Goal: Information Seeking & Learning: Learn about a topic

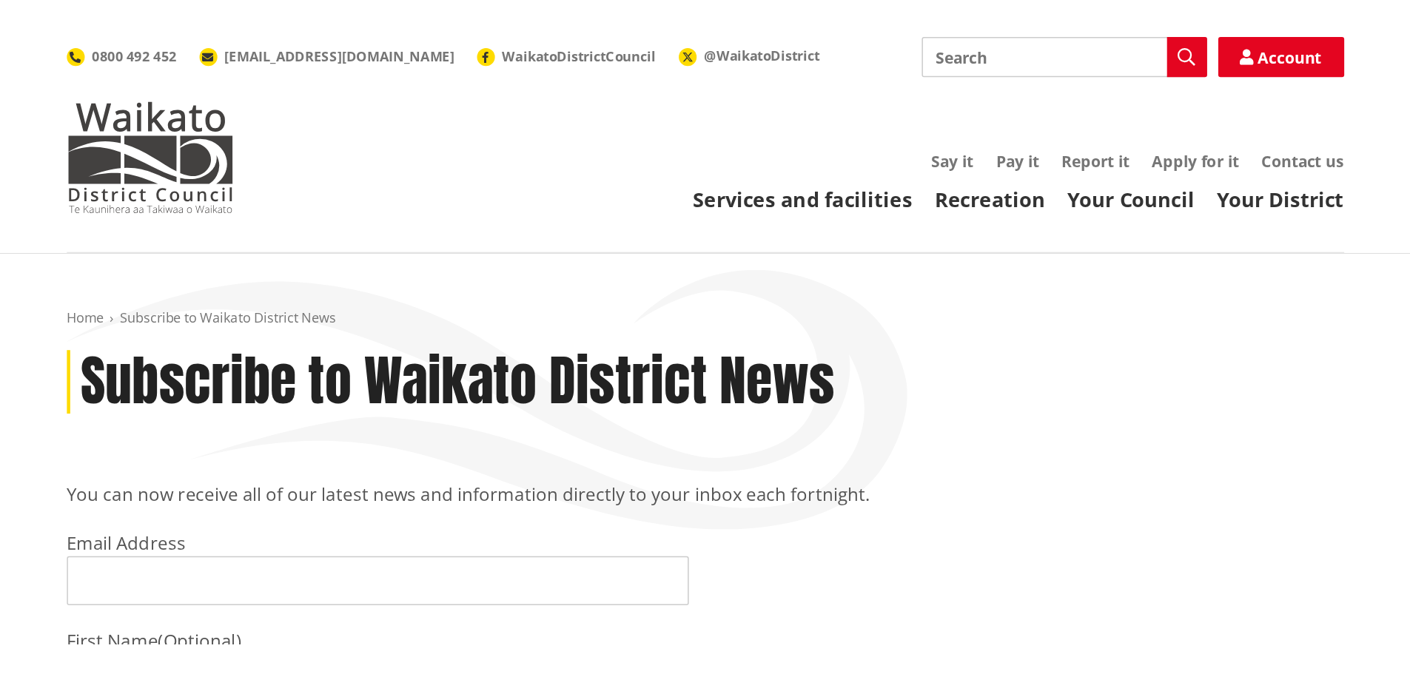
scroll to position [74, 0]
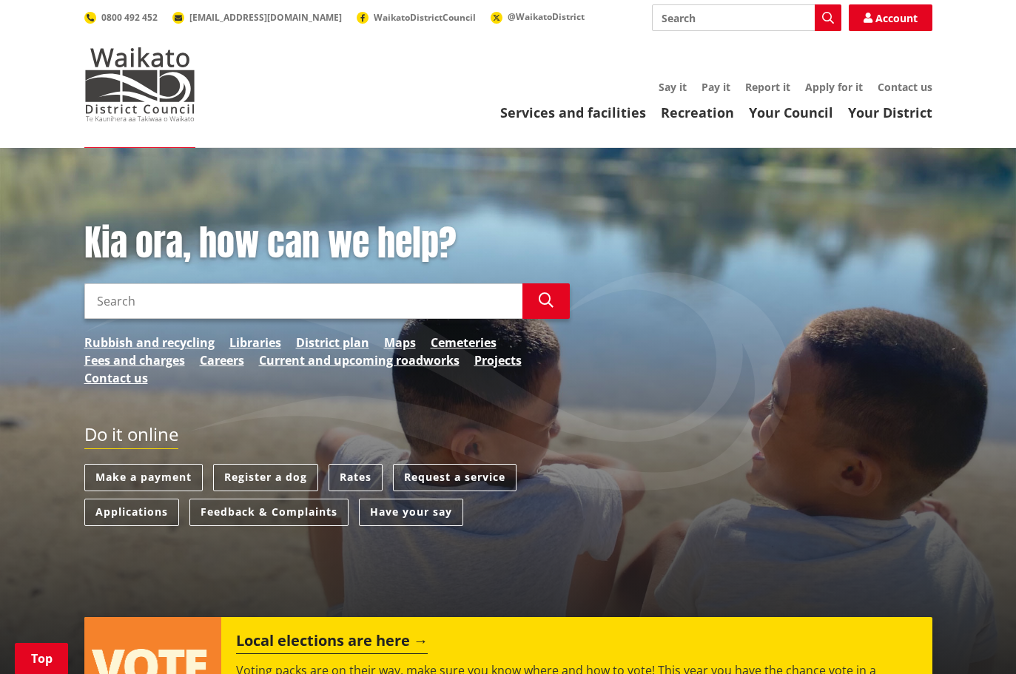
scroll to position [1720, 0]
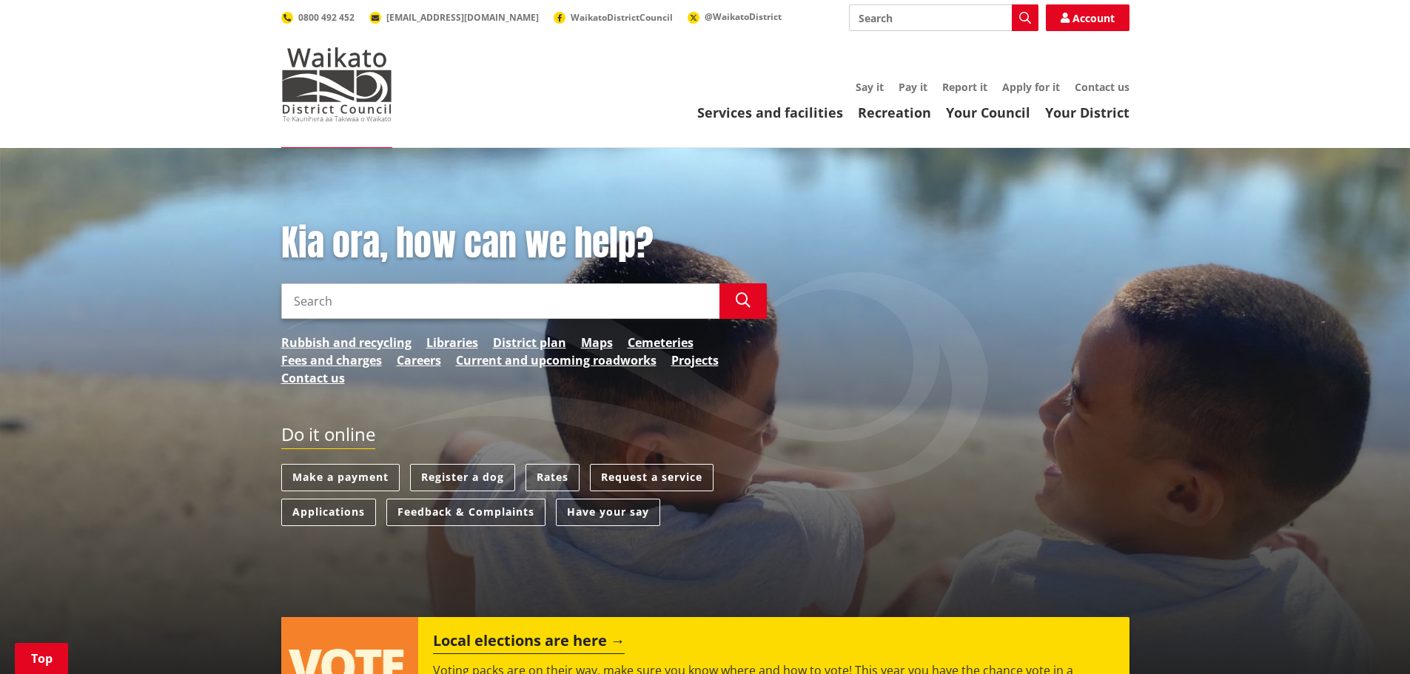
scroll to position [1720, 0]
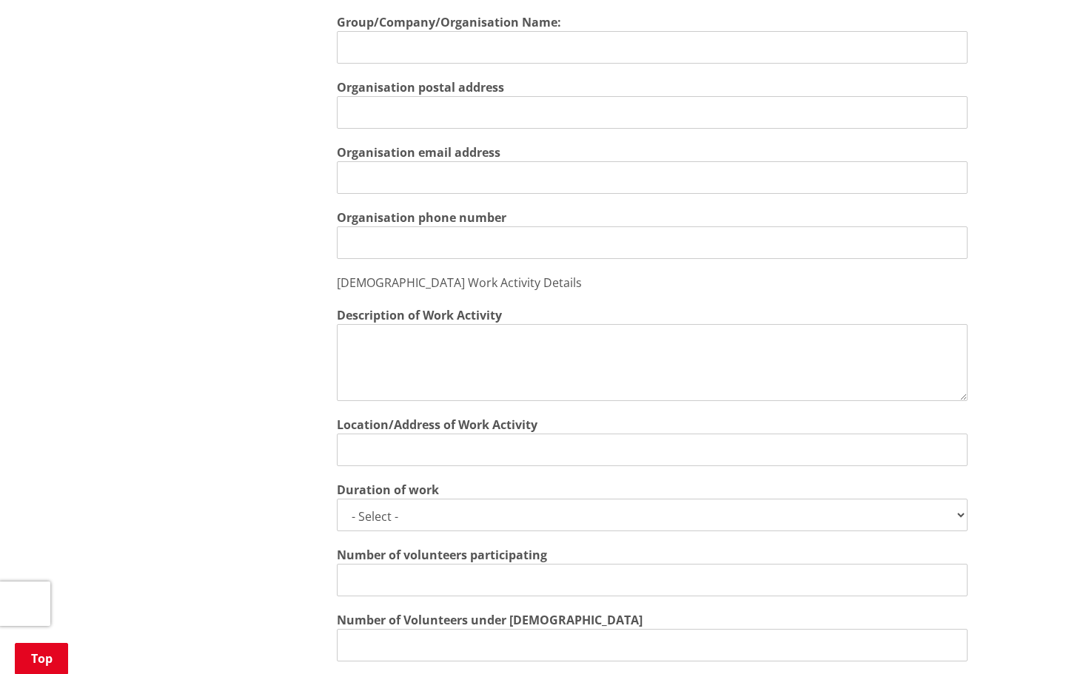
scroll to position [1036, 0]
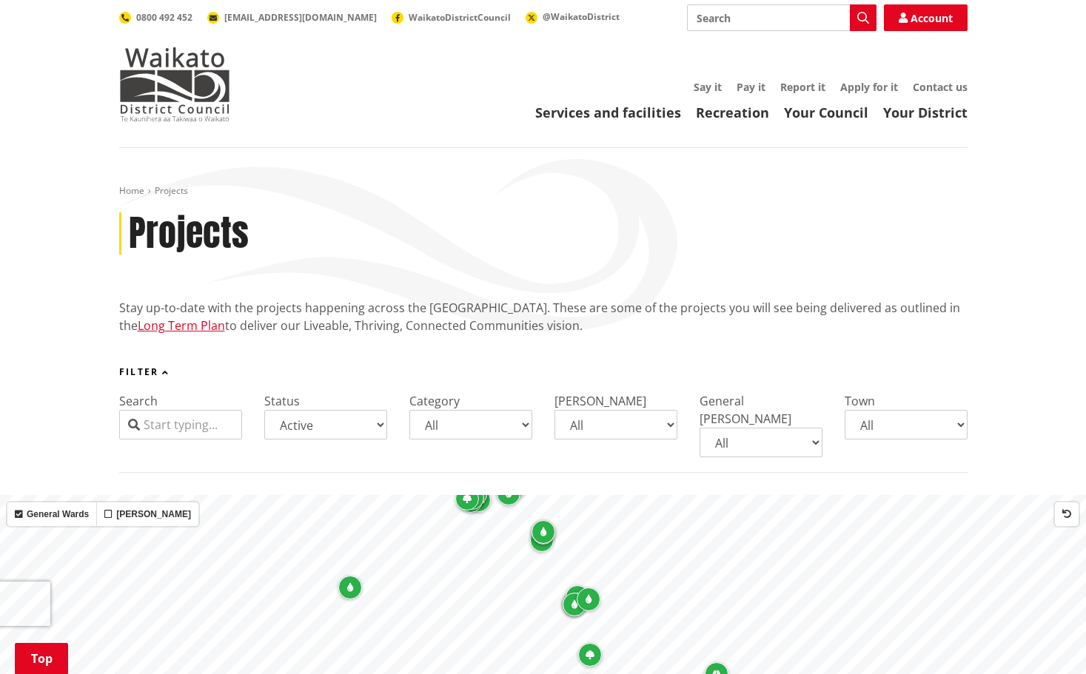
select select "Active"
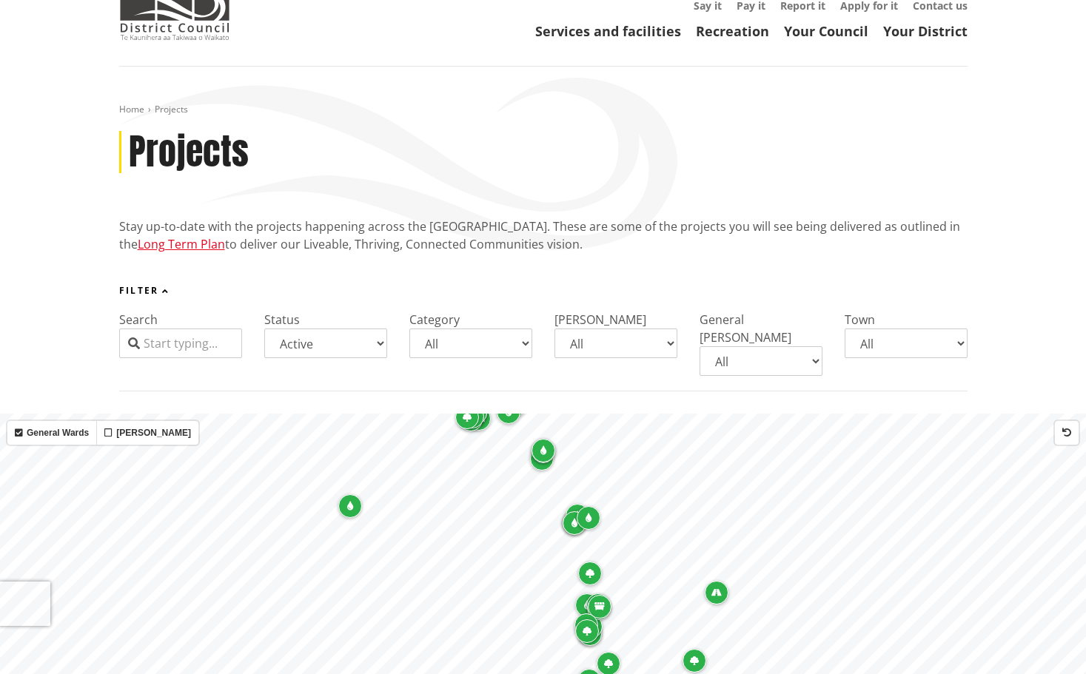
scroll to position [74, 0]
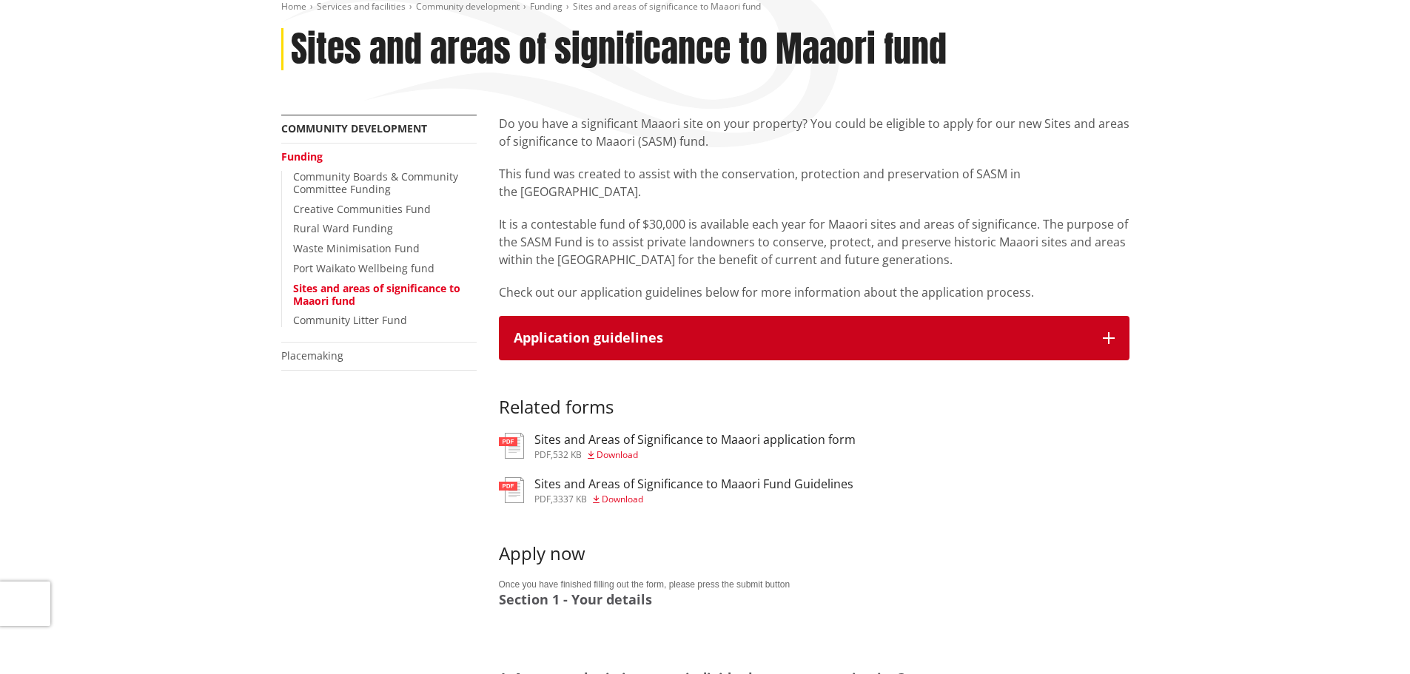
scroll to position [148, 0]
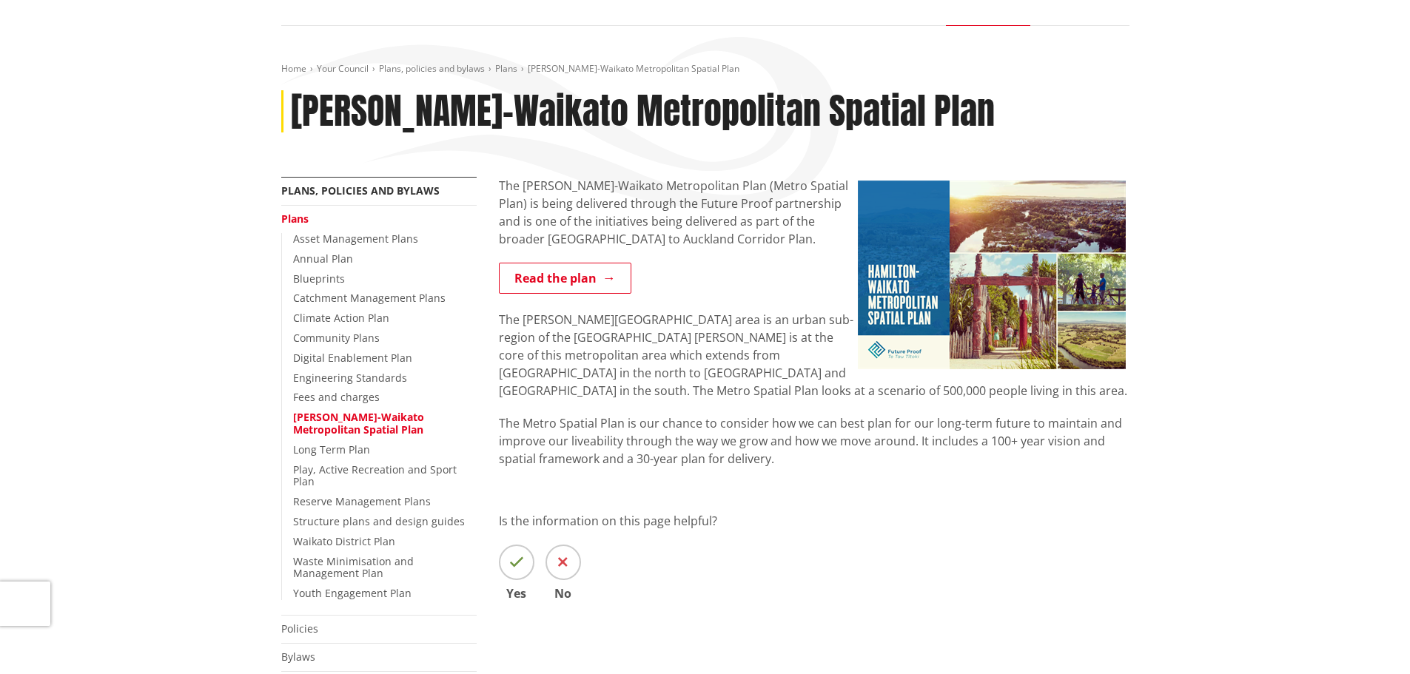
scroll to position [148, 0]
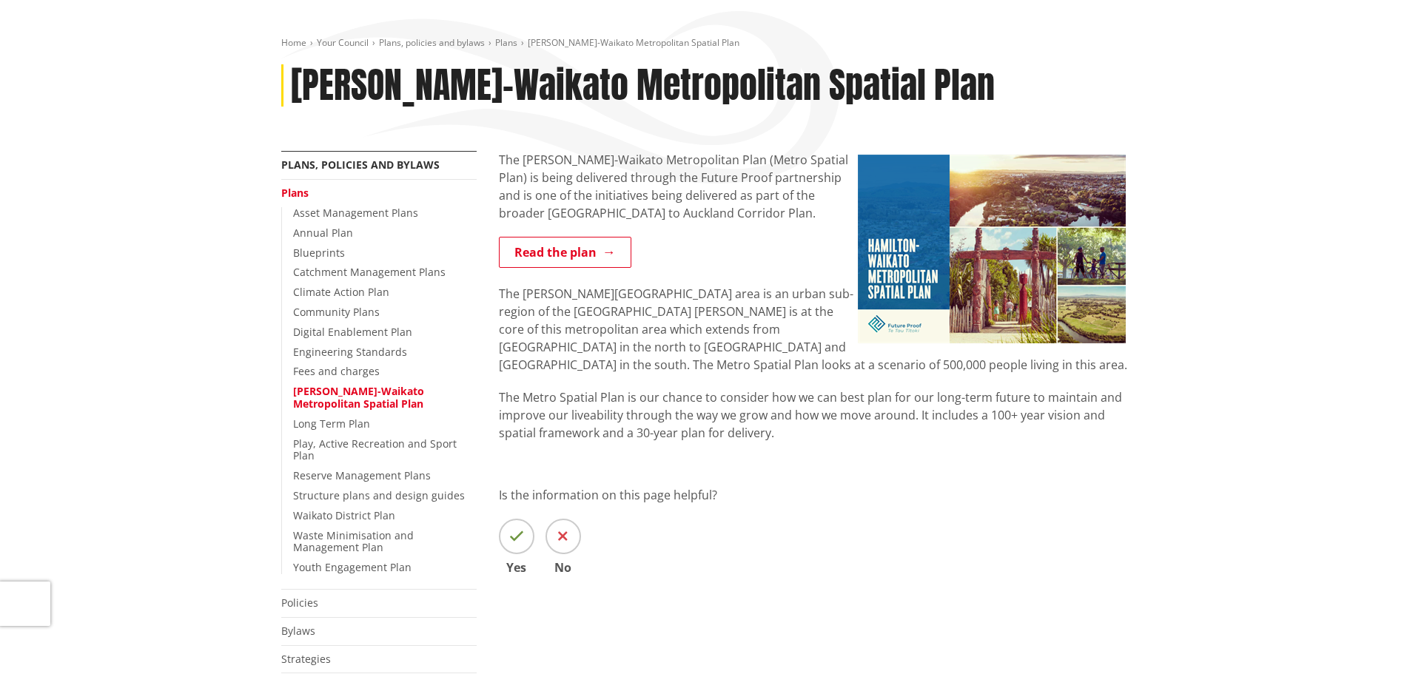
click at [1265, 392] on div "Home Your Council Plans, policies and bylaws Plans [GEOGRAPHIC_DATA]-Waikato Me…" at bounding box center [705, 413] width 1410 height 826
click at [1118, 561] on div "Is the information on this page helpful? Yes No" at bounding box center [814, 529] width 631 height 87
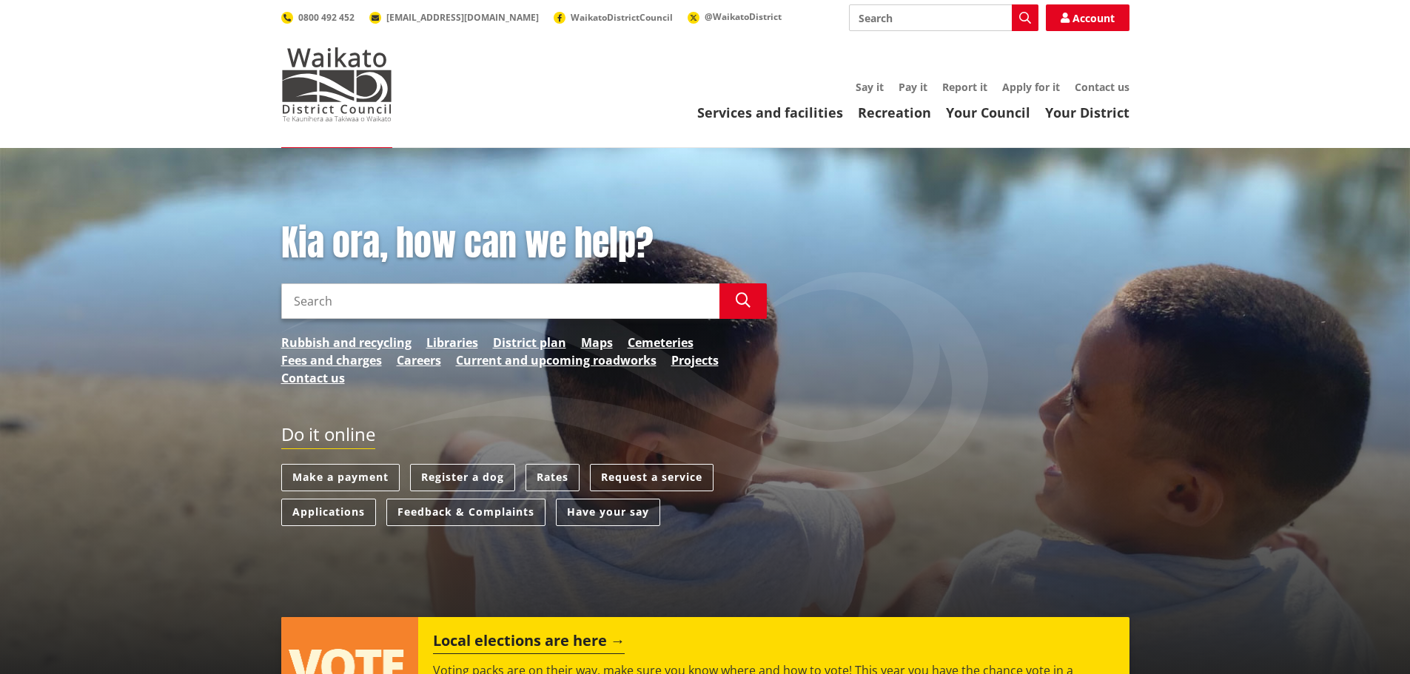
click at [919, 110] on link "Recreation" at bounding box center [894, 113] width 73 height 18
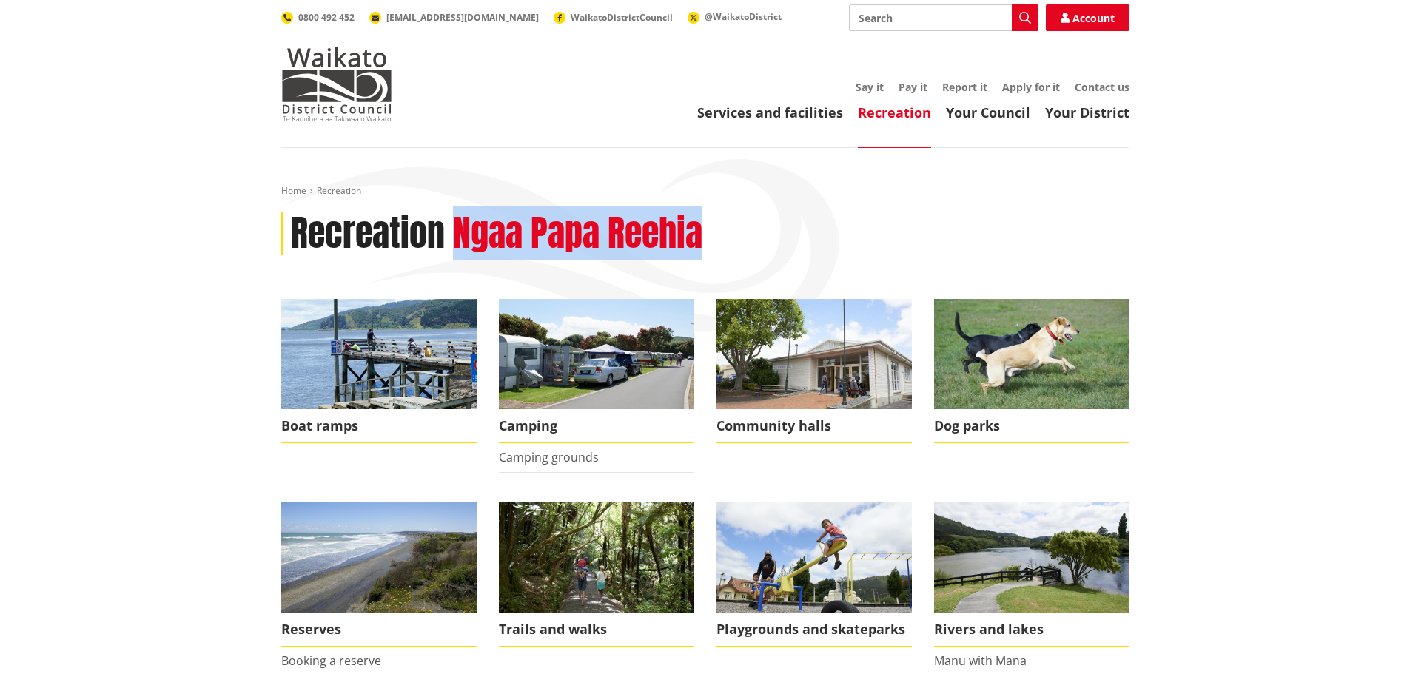
drag, startPoint x: 457, startPoint y: 234, endPoint x: 812, endPoint y: 234, distance: 355.3
click at [812, 234] on div "Recreation Ngaa Papa Reehia" at bounding box center [705, 233] width 848 height 43
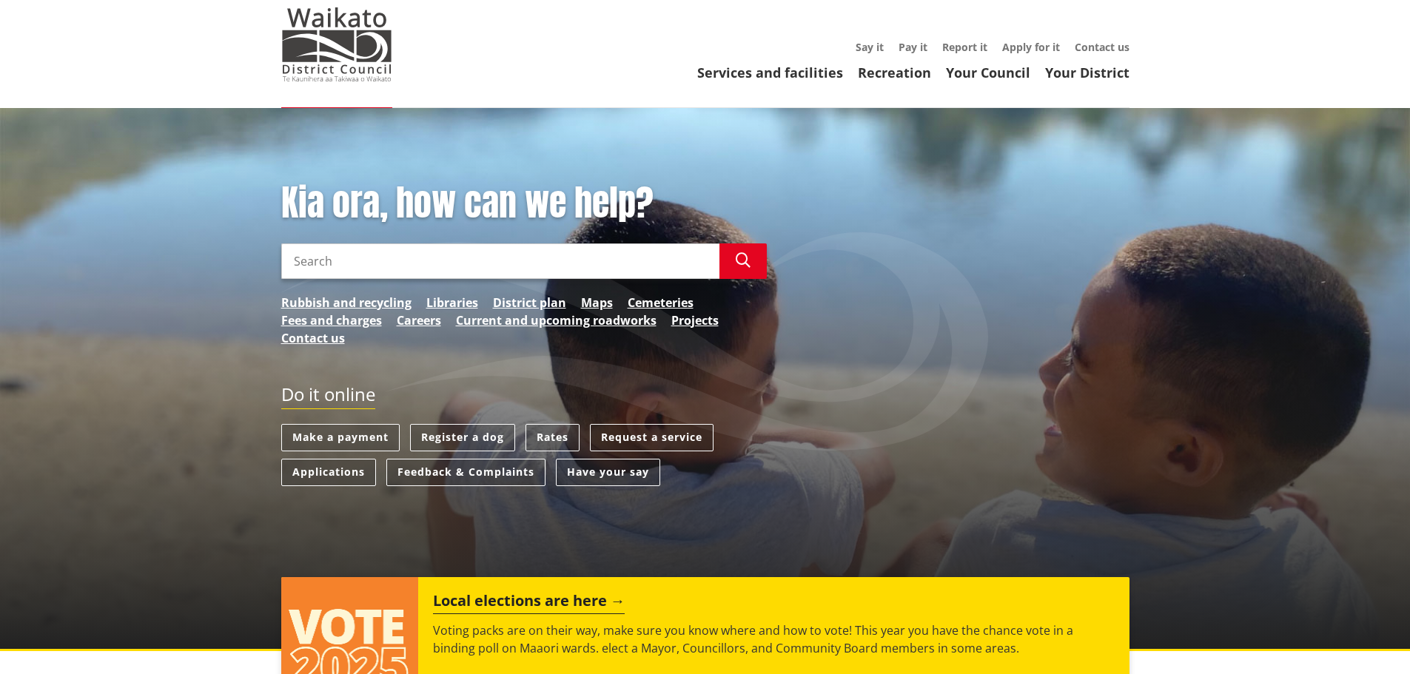
scroll to position [39, 0]
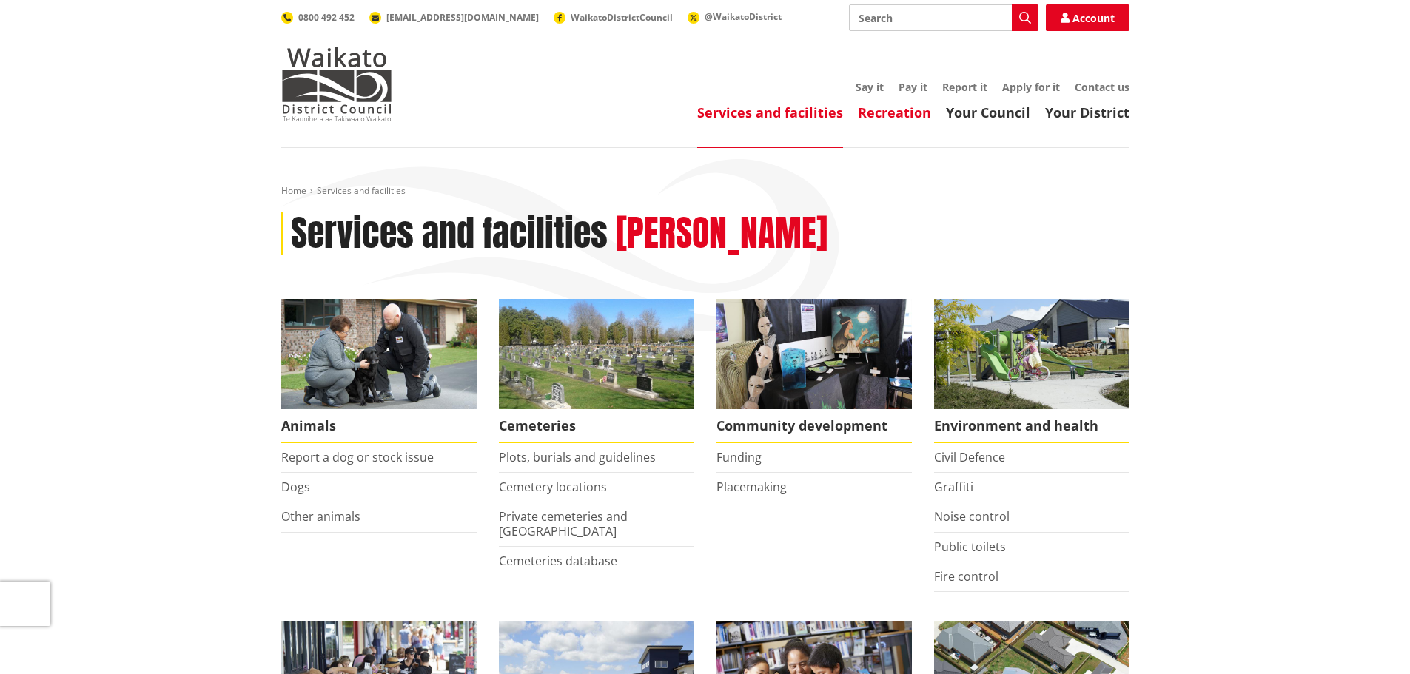
click at [913, 115] on link "Recreation" at bounding box center [894, 113] width 73 height 18
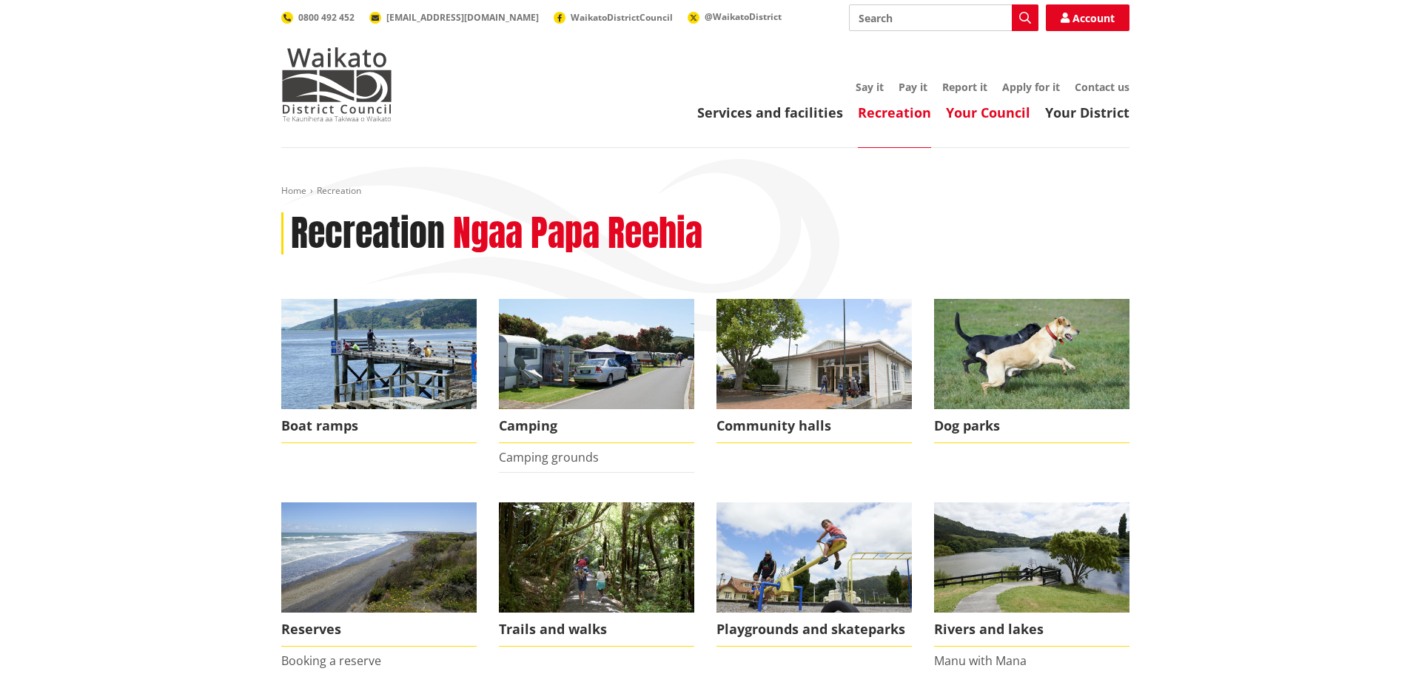
click at [998, 117] on link "Your Council" at bounding box center [988, 113] width 84 height 18
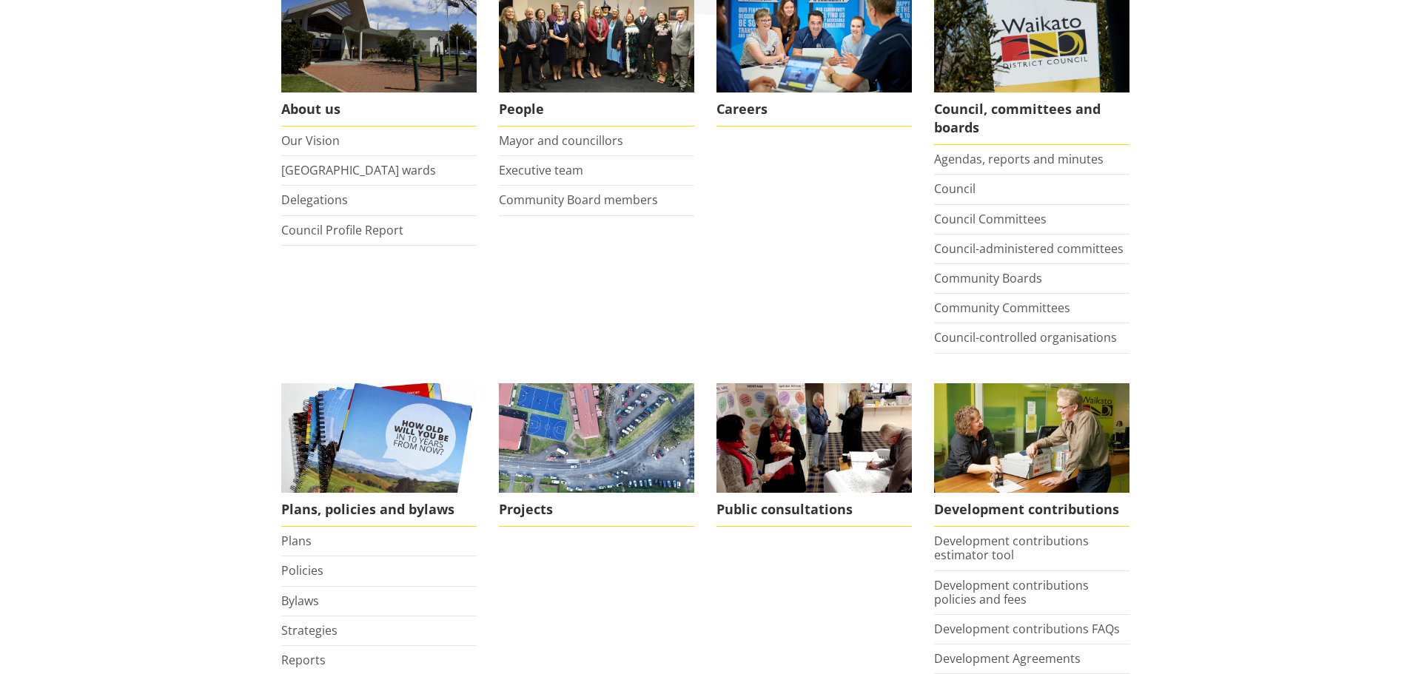
scroll to position [74, 0]
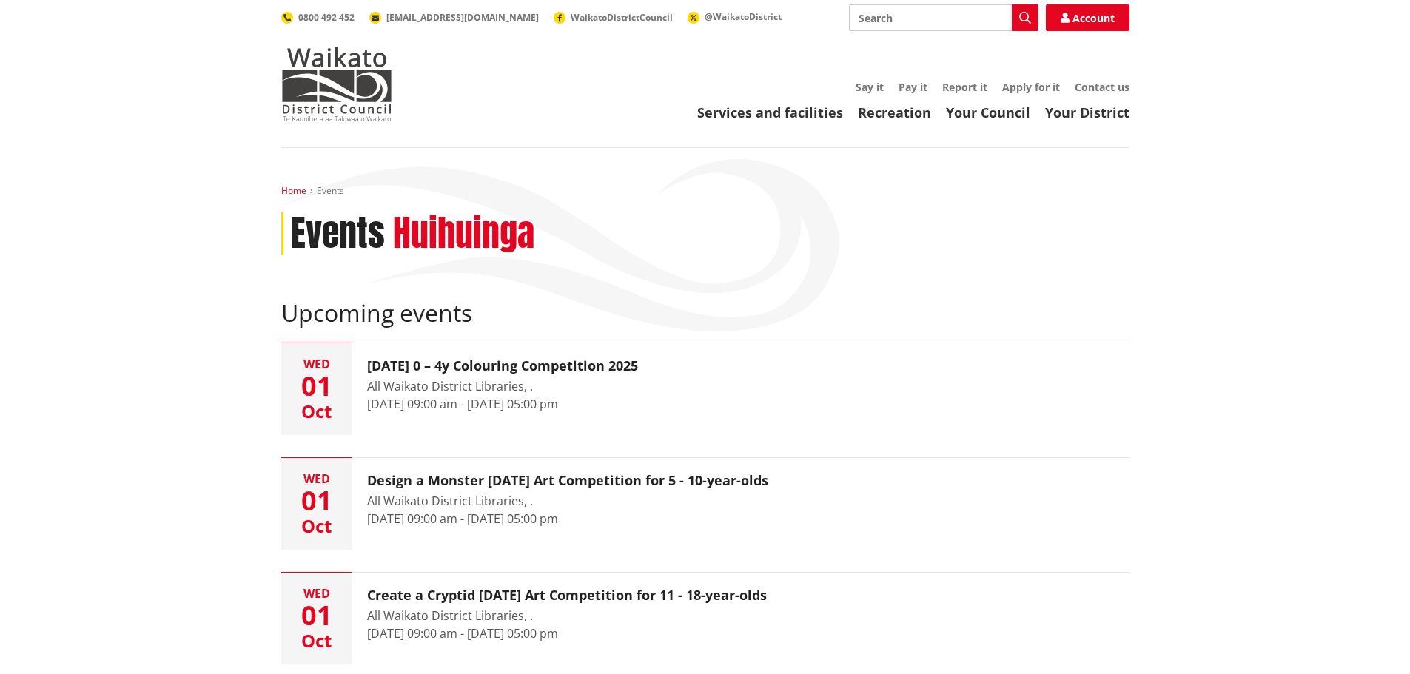
click at [297, 187] on link "Home" at bounding box center [293, 190] width 25 height 13
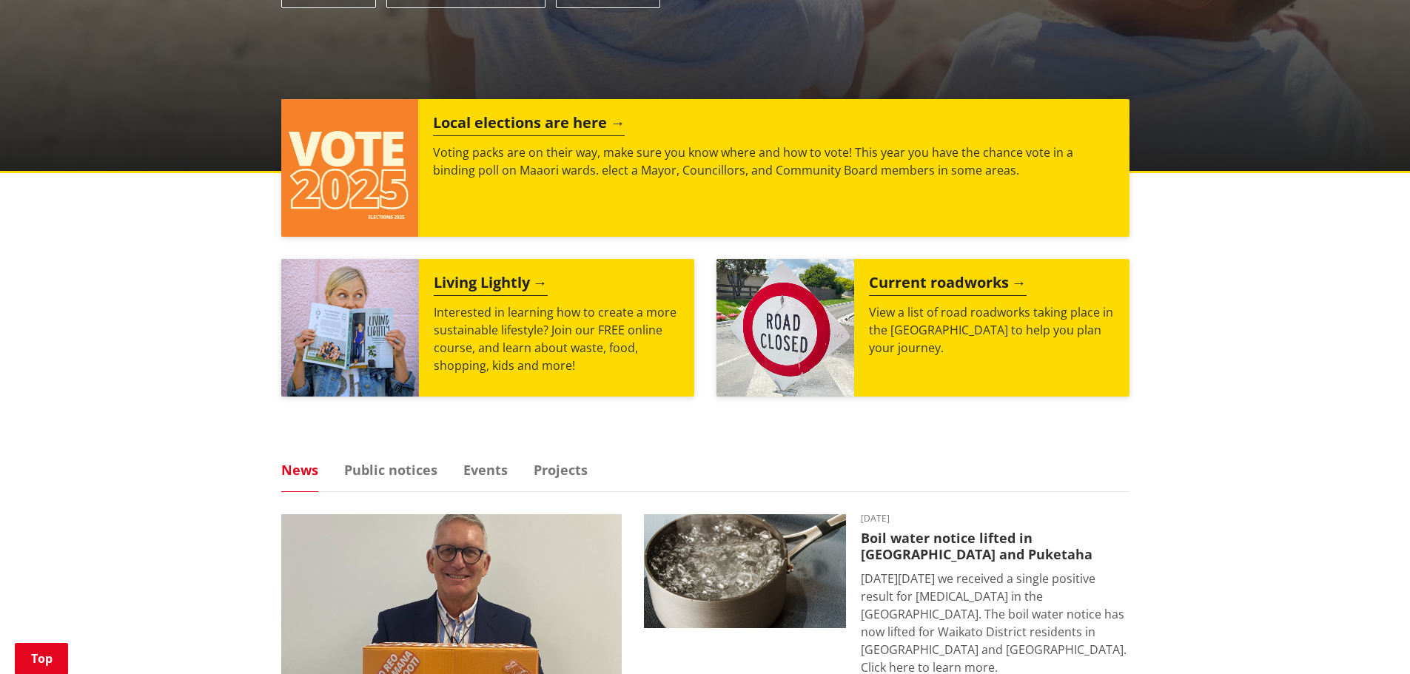
scroll to position [888, 0]
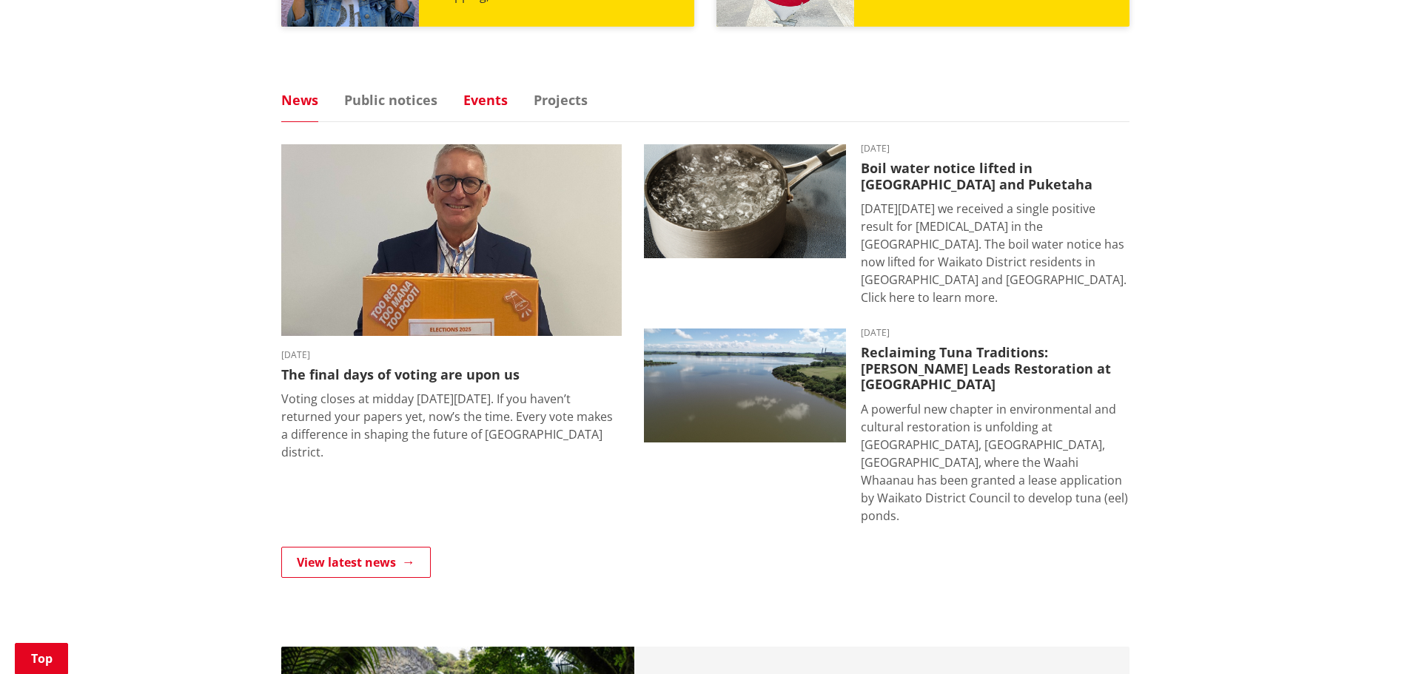
click at [477, 99] on link "Events" at bounding box center [485, 99] width 44 height 13
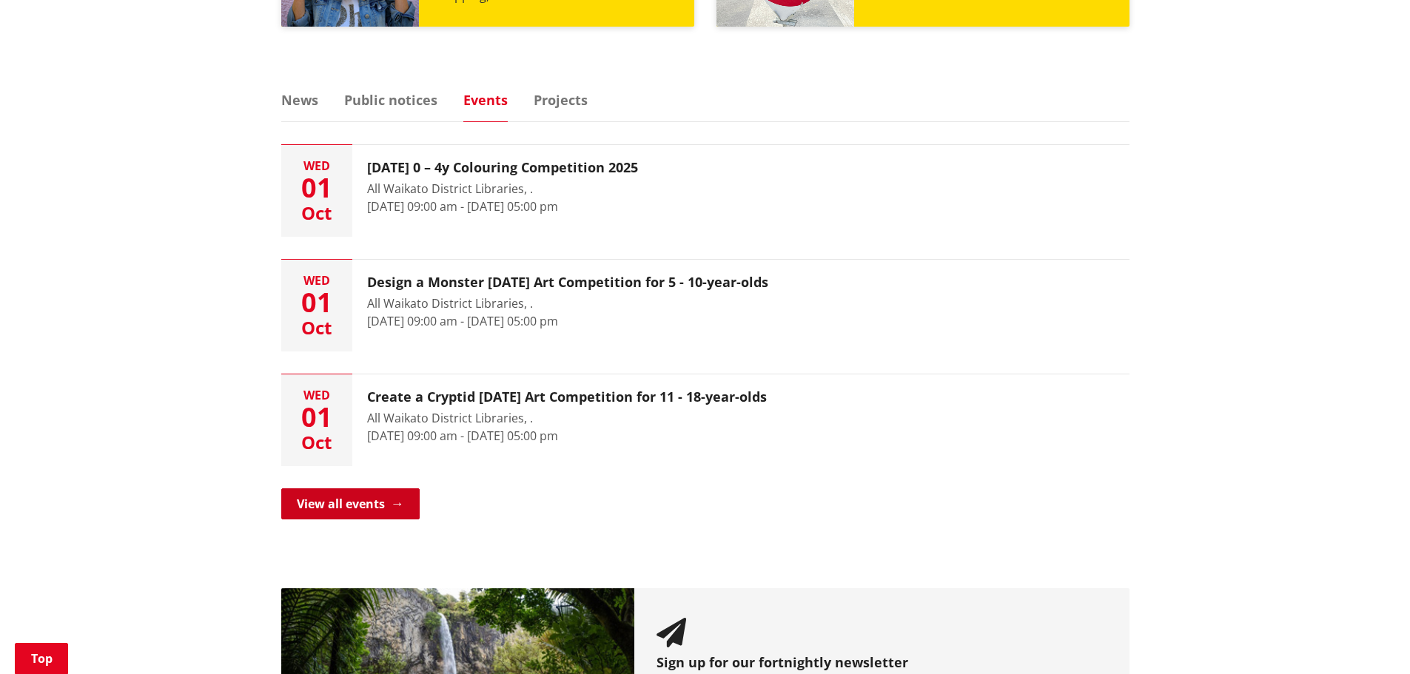
click at [332, 506] on link "View all events" at bounding box center [350, 504] width 138 height 31
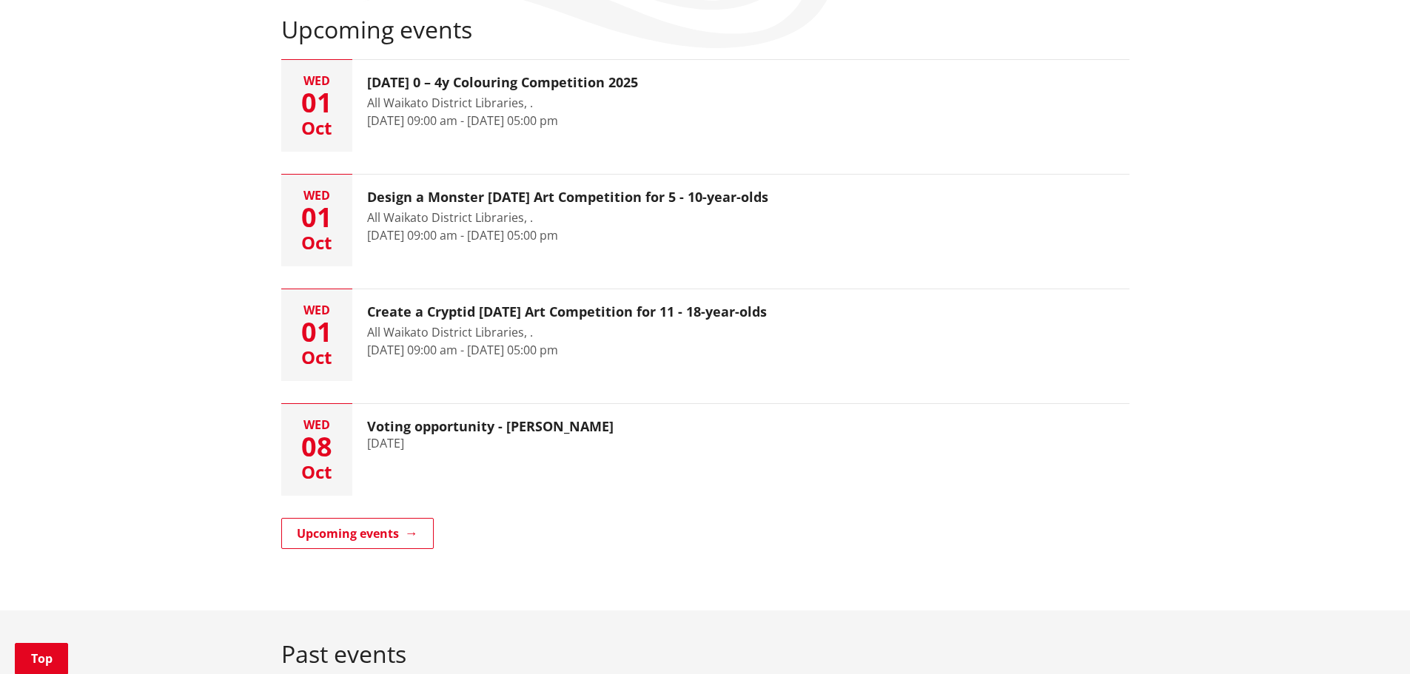
scroll to position [296, 0]
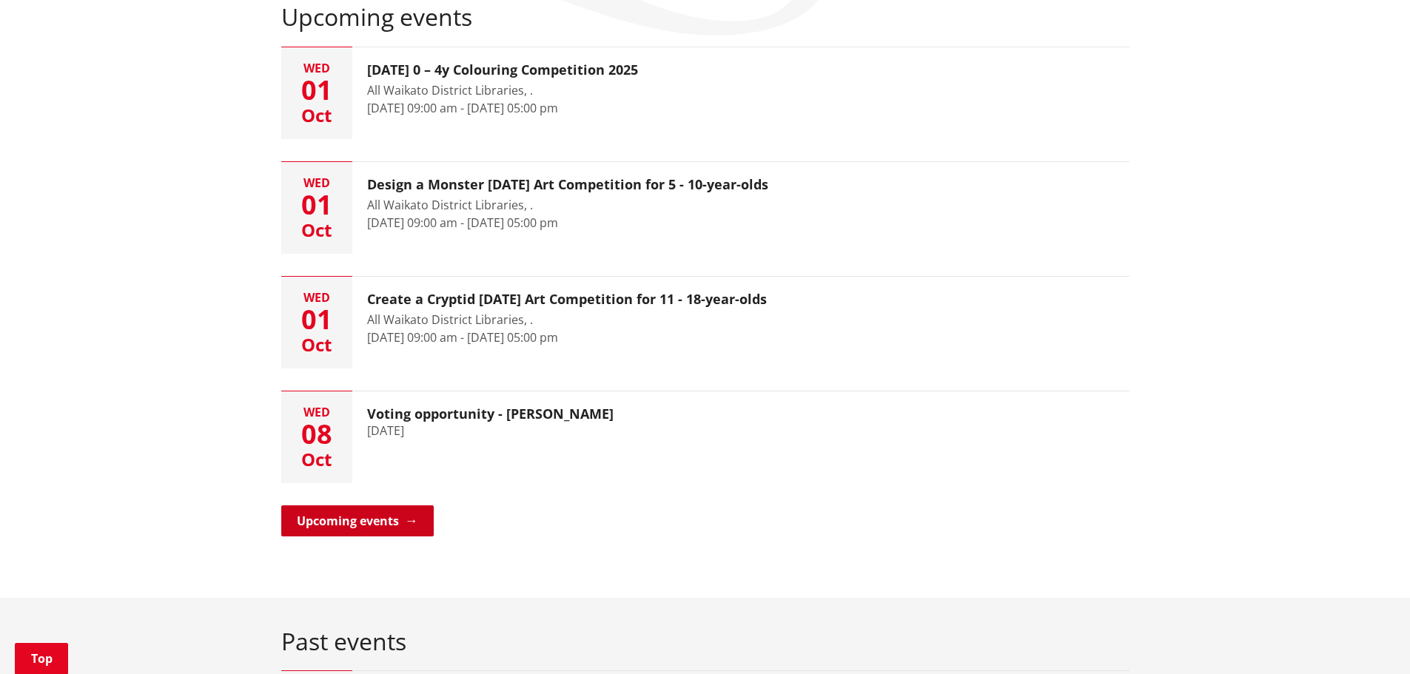
click at [358, 521] on link "Upcoming events" at bounding box center [357, 521] width 152 height 31
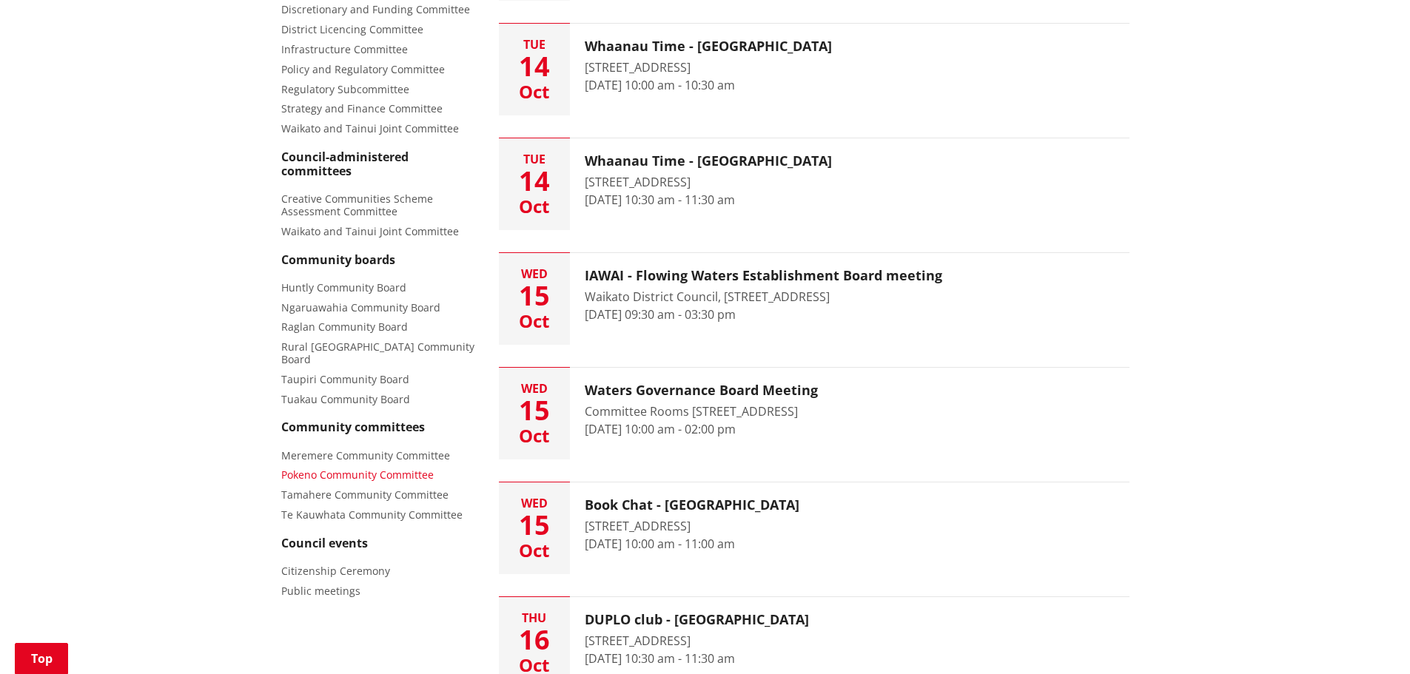
scroll to position [518, 0]
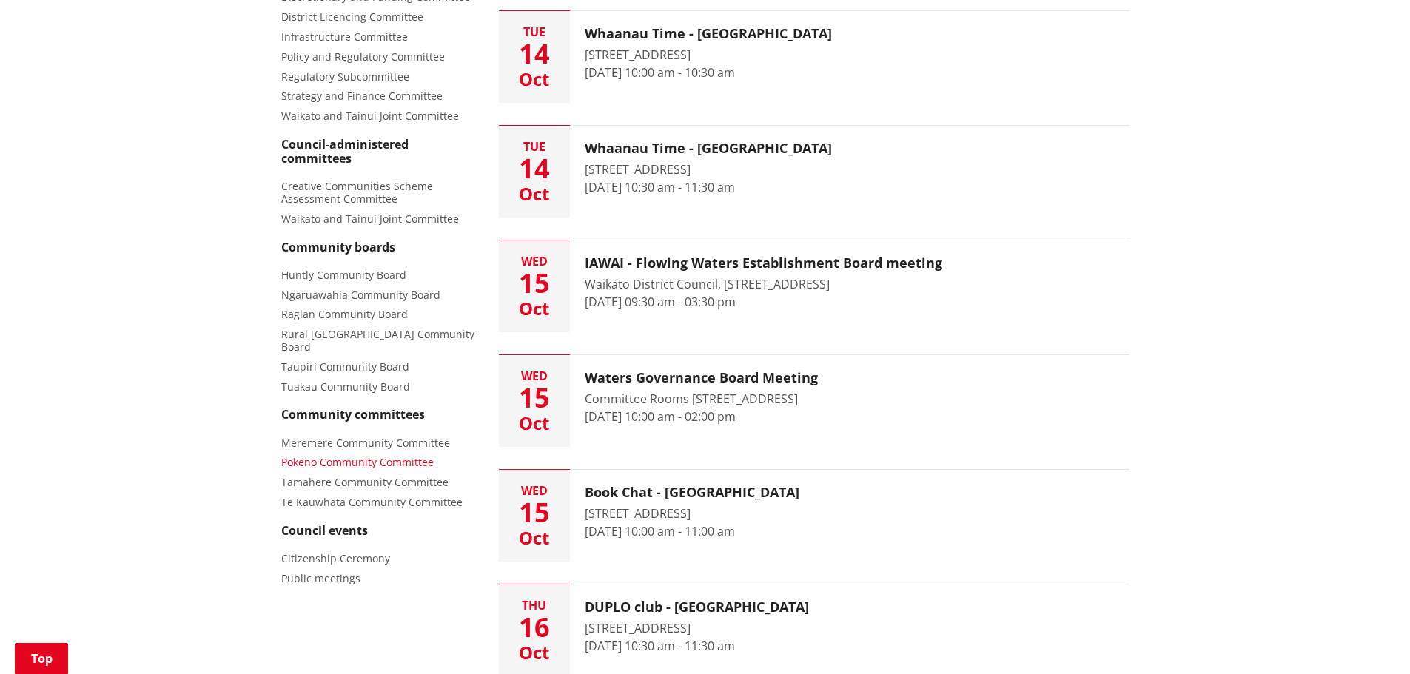
click at [321, 455] on span "Pokeno Community Committee" at bounding box center [357, 462] width 152 height 14
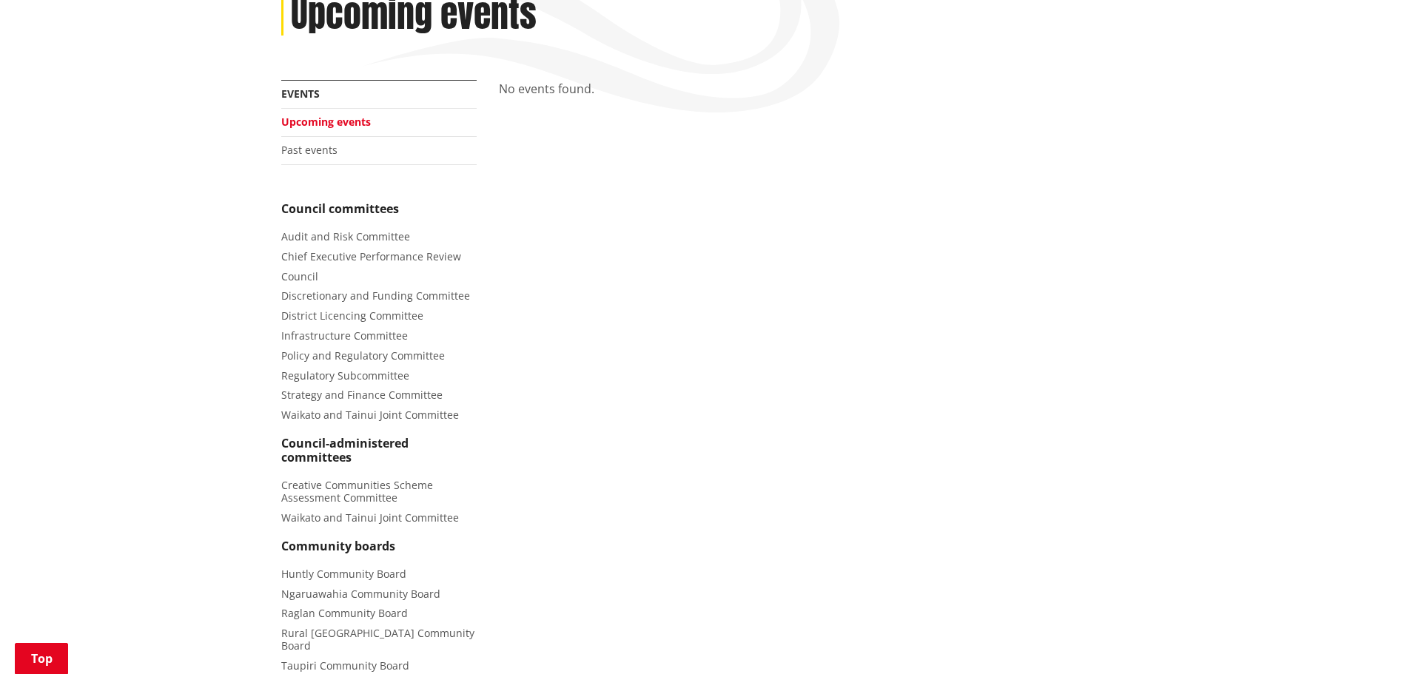
scroll to position [222, 0]
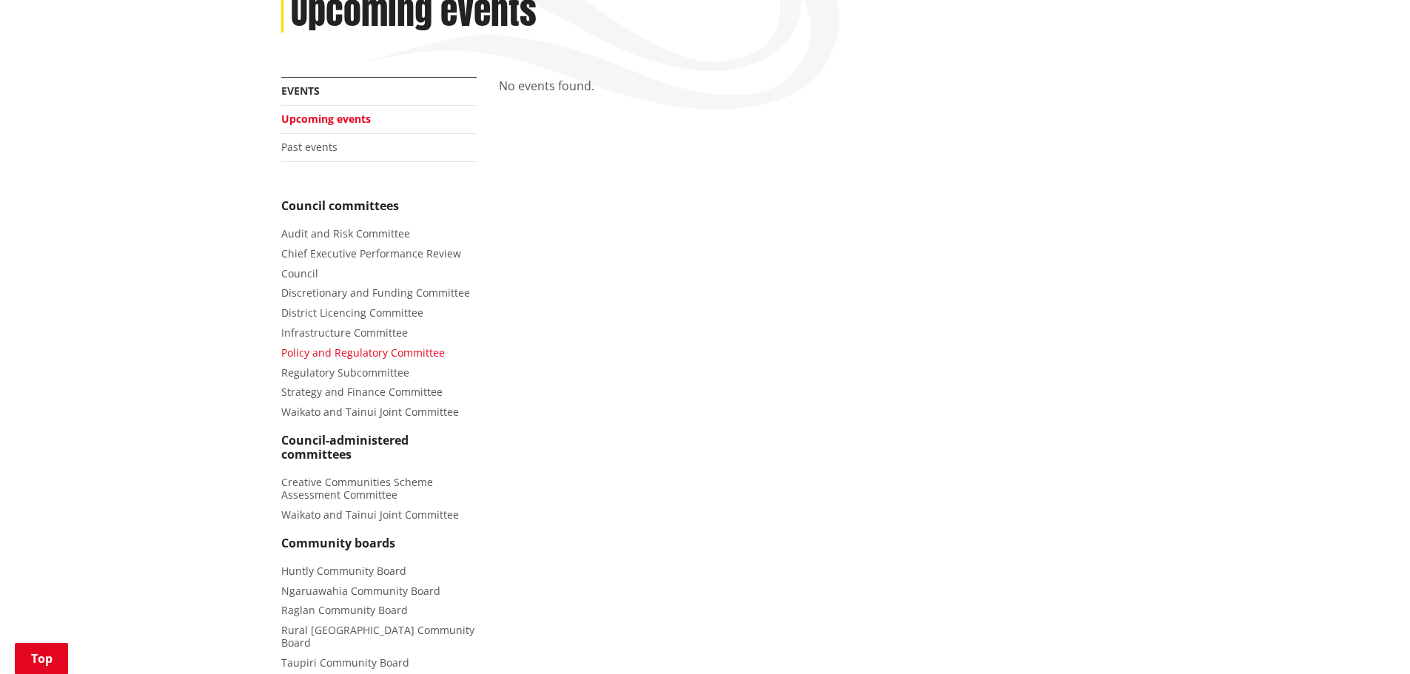
click at [351, 355] on span "Policy and Regulatory Committee" at bounding box center [363, 353] width 164 height 14
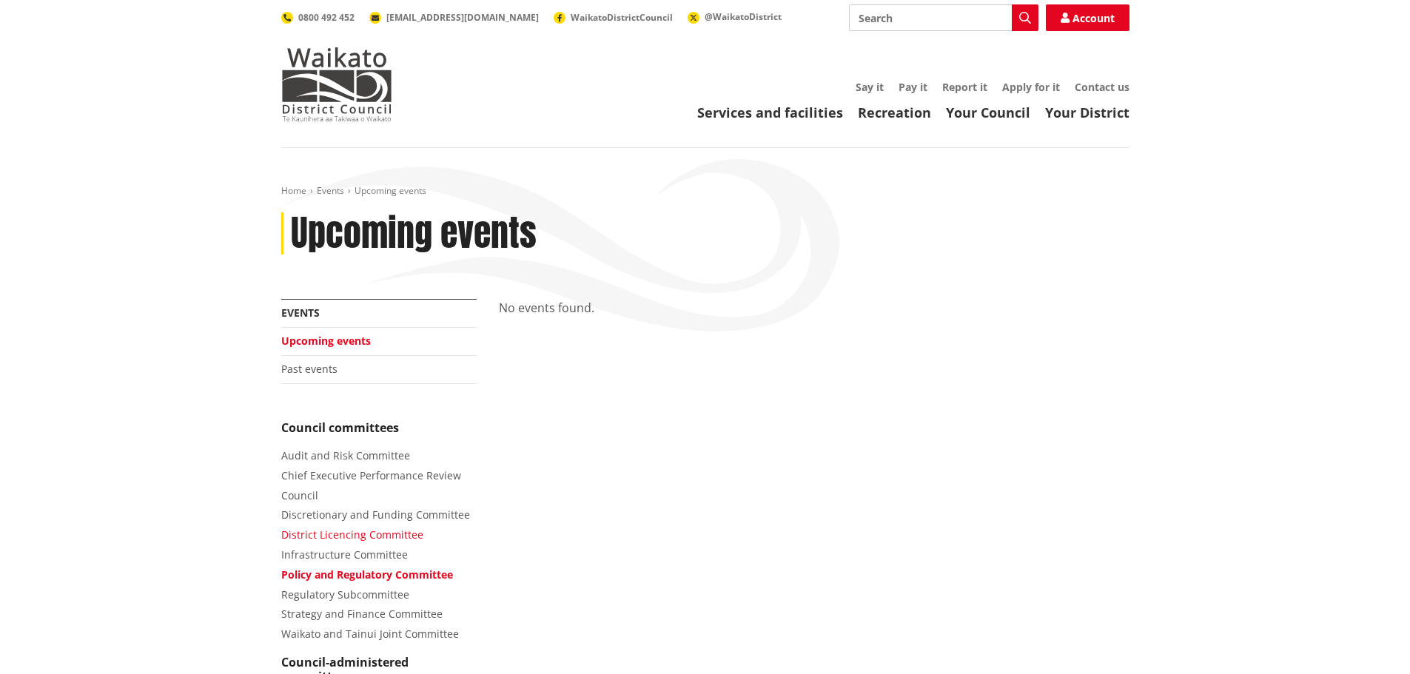
click at [365, 533] on span "District Licencing Committee" at bounding box center [352, 535] width 142 height 14
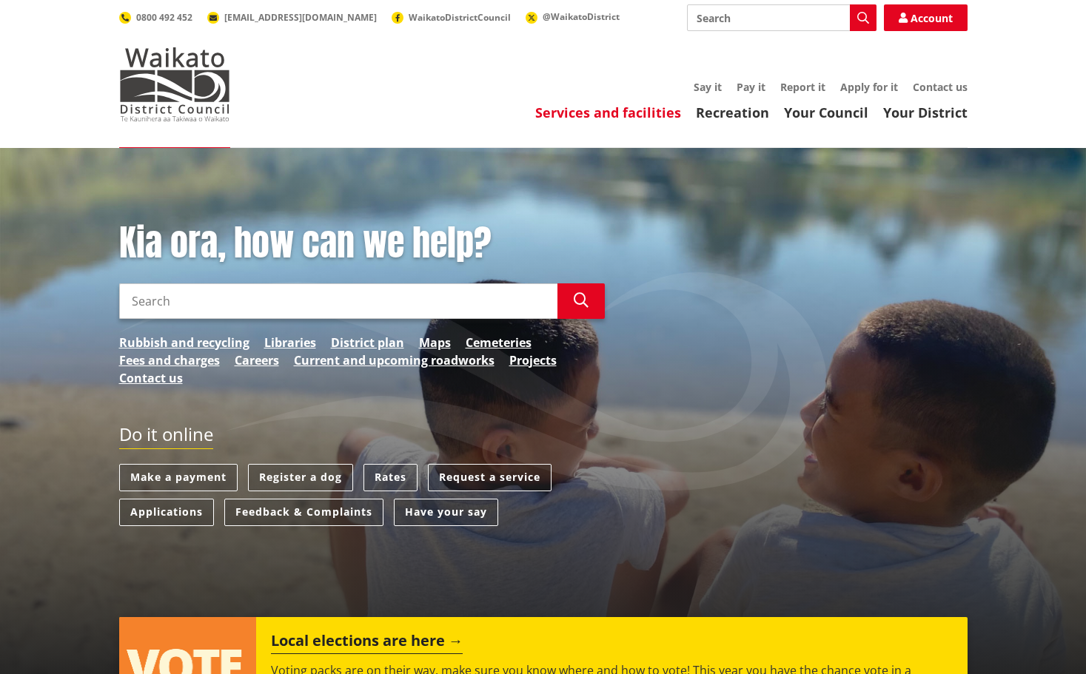
click at [600, 113] on link "Services and facilities" at bounding box center [608, 113] width 146 height 18
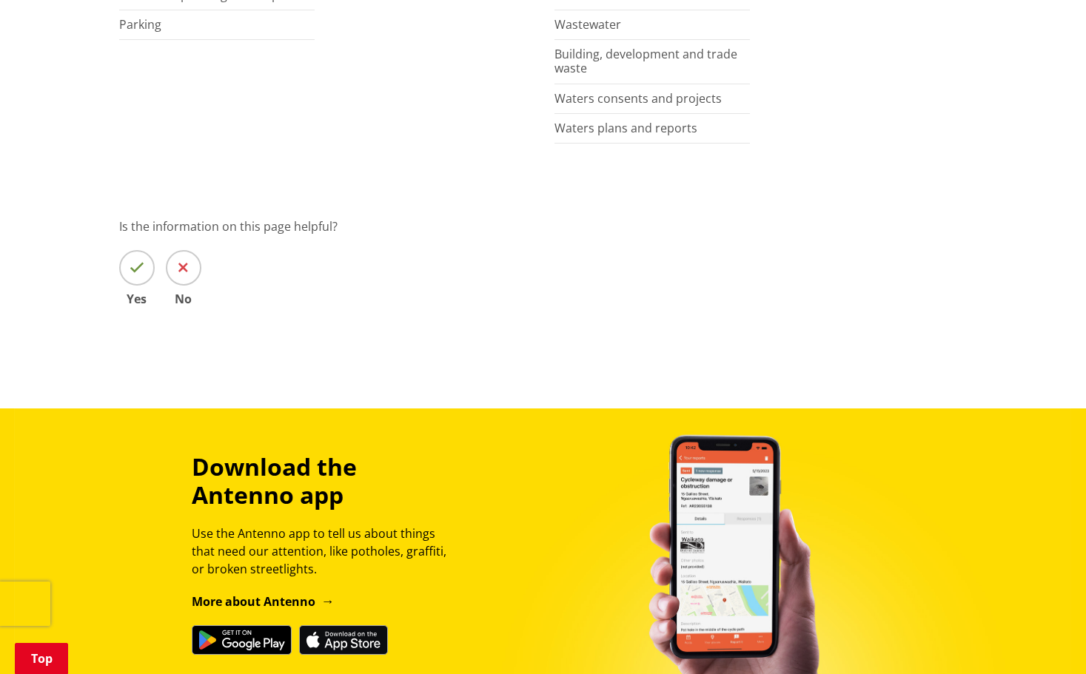
scroll to position [1332, 0]
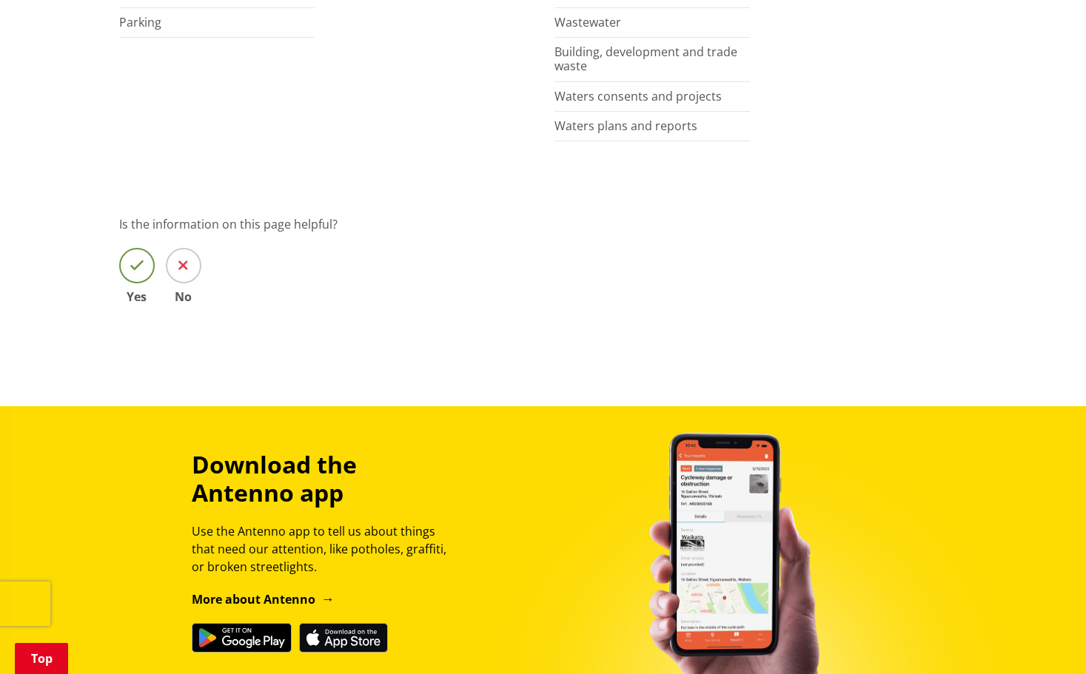
click at [133, 265] on icon at bounding box center [137, 265] width 15 height 15
click at [0, 0] on input "Yes" at bounding box center [0, 0] width 0 height 0
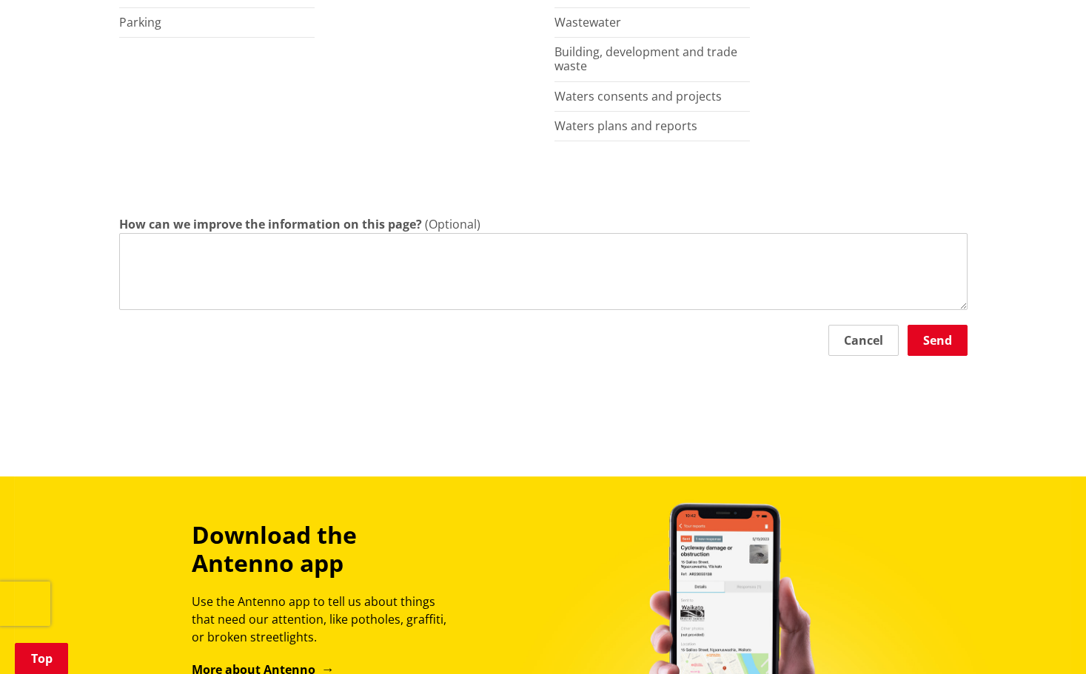
click at [145, 262] on textarea "How can we improve the information on this page?" at bounding box center [543, 271] width 848 height 77
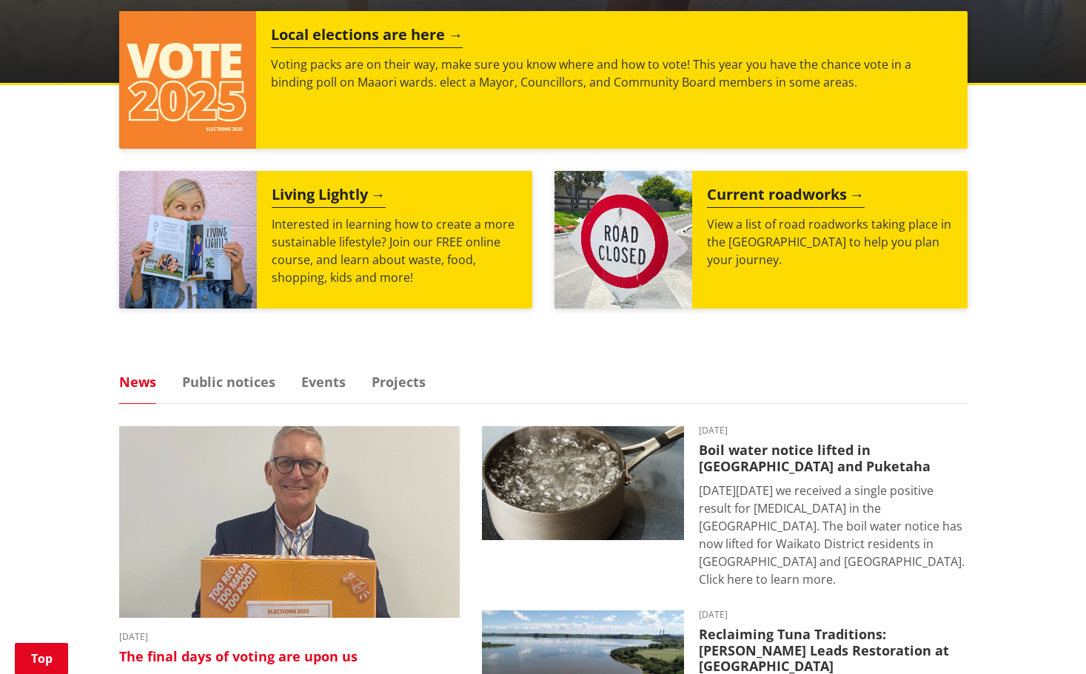
scroll to position [805, 0]
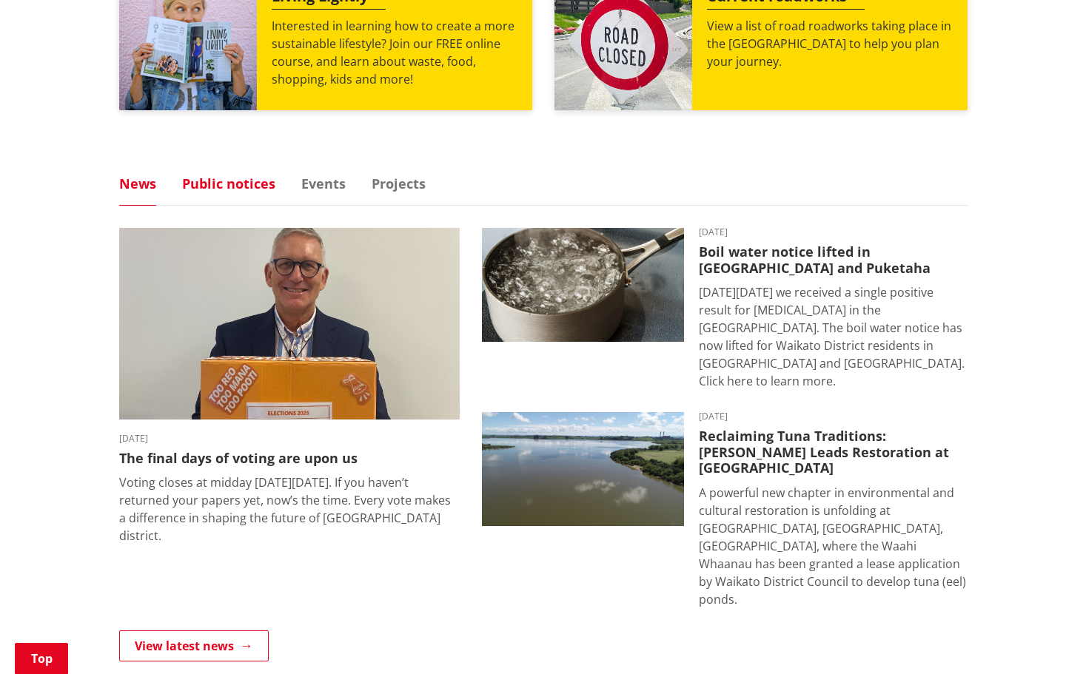
click at [214, 177] on link "Public notices" at bounding box center [228, 183] width 93 height 13
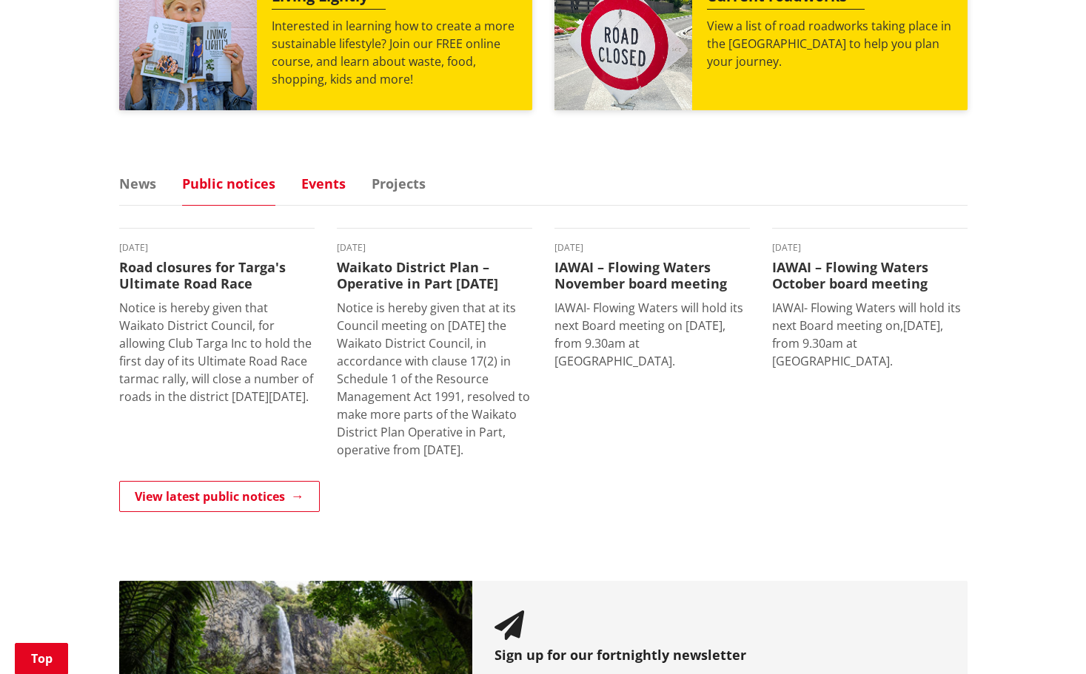
click at [306, 187] on link "Events" at bounding box center [323, 183] width 44 height 13
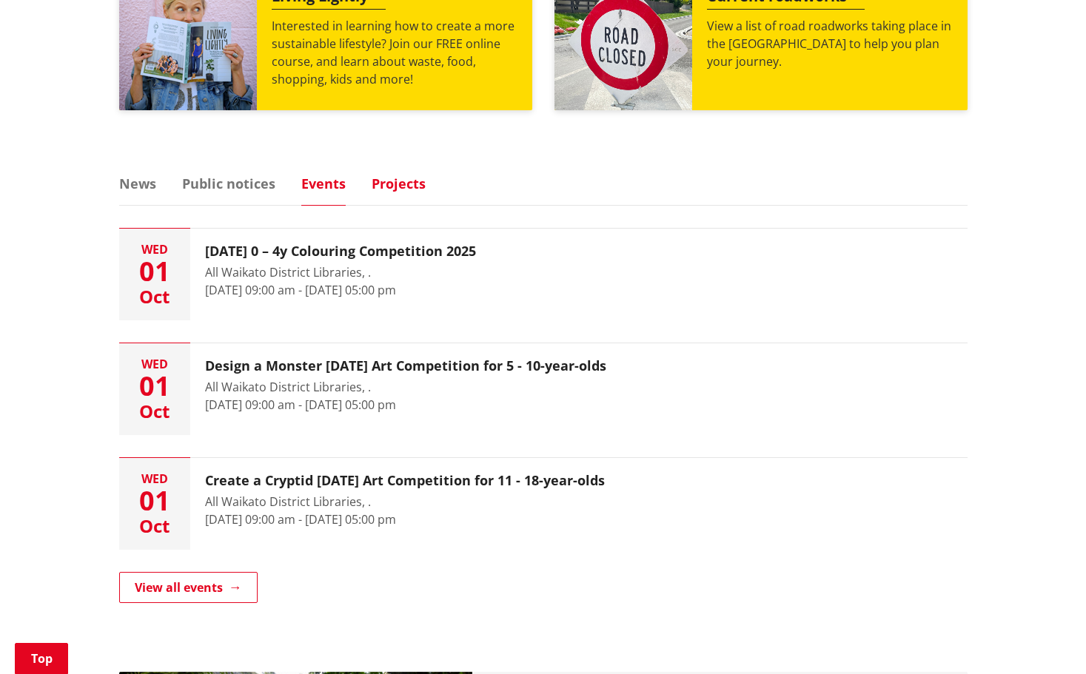
click at [395, 182] on link "Projects" at bounding box center [399, 183] width 54 height 13
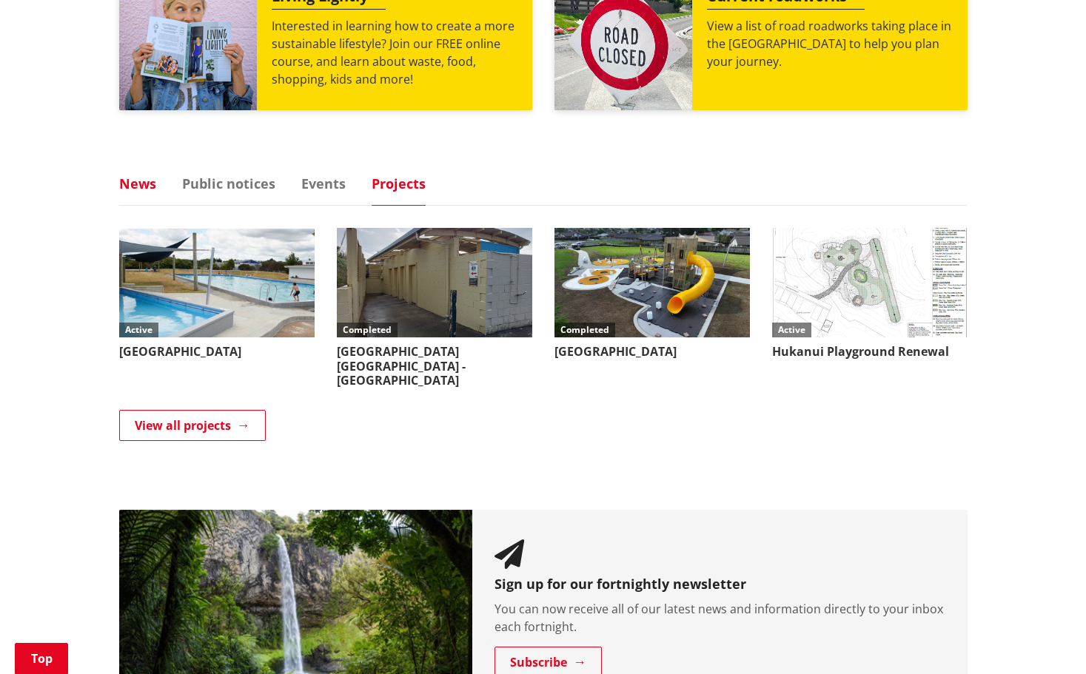
click at [138, 184] on link "News" at bounding box center [137, 183] width 37 height 13
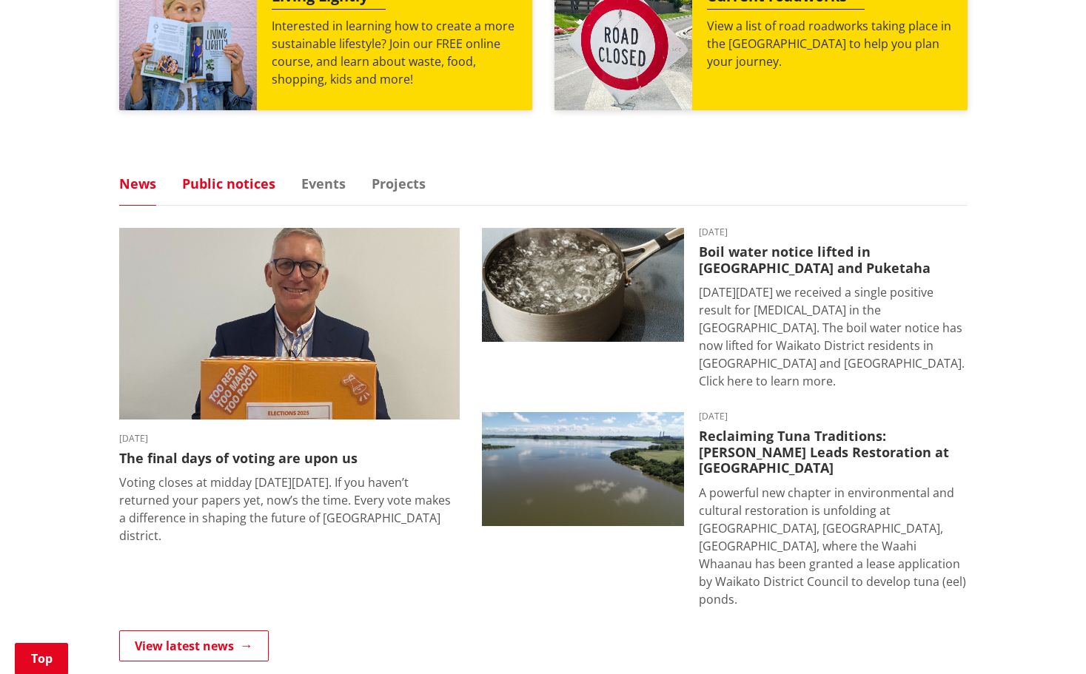
click at [212, 185] on link "Public notices" at bounding box center [228, 183] width 93 height 13
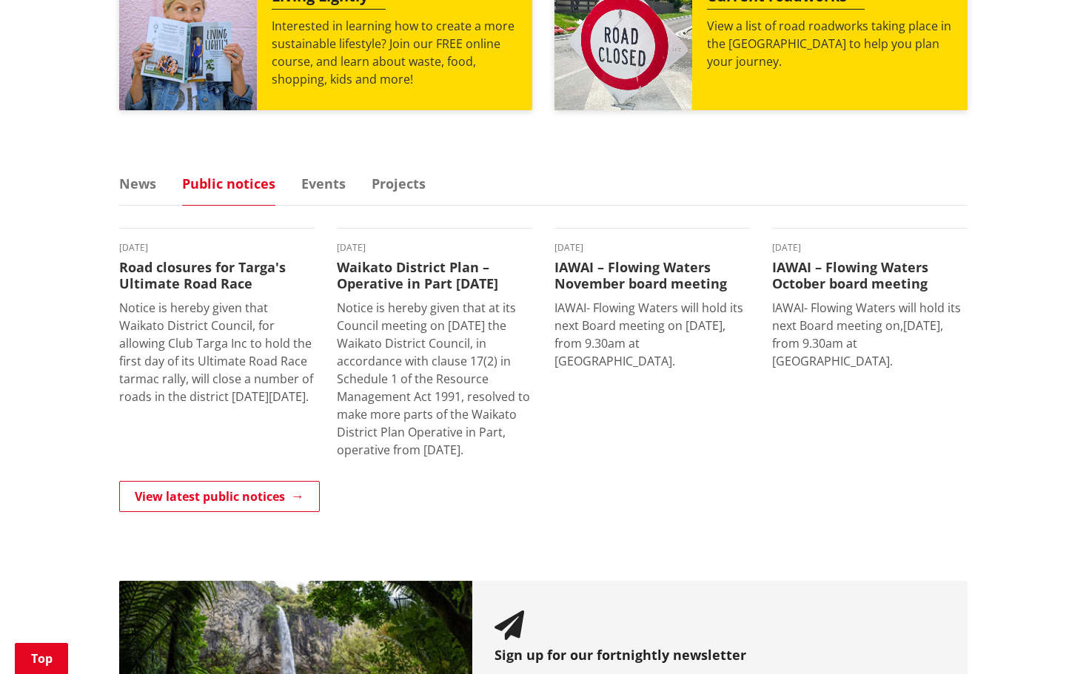
click at [295, 186] on ul "News Public notices Events Projects" at bounding box center [543, 191] width 848 height 29
click at [327, 187] on link "Events" at bounding box center [323, 183] width 44 height 13
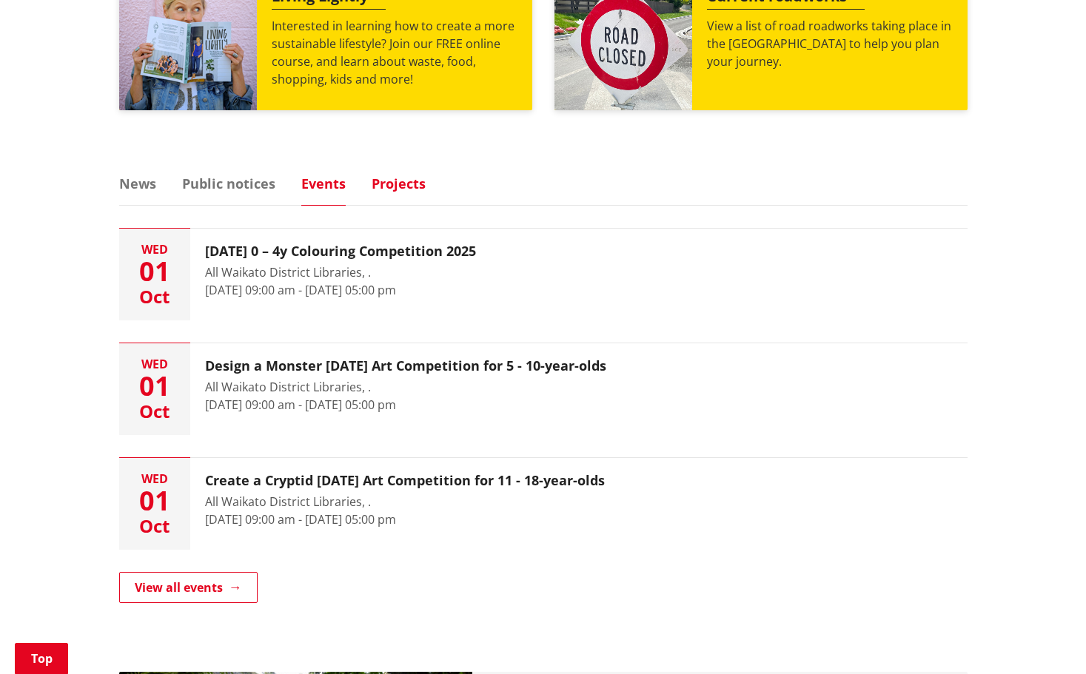
click at [389, 183] on link "Projects" at bounding box center [399, 183] width 54 height 13
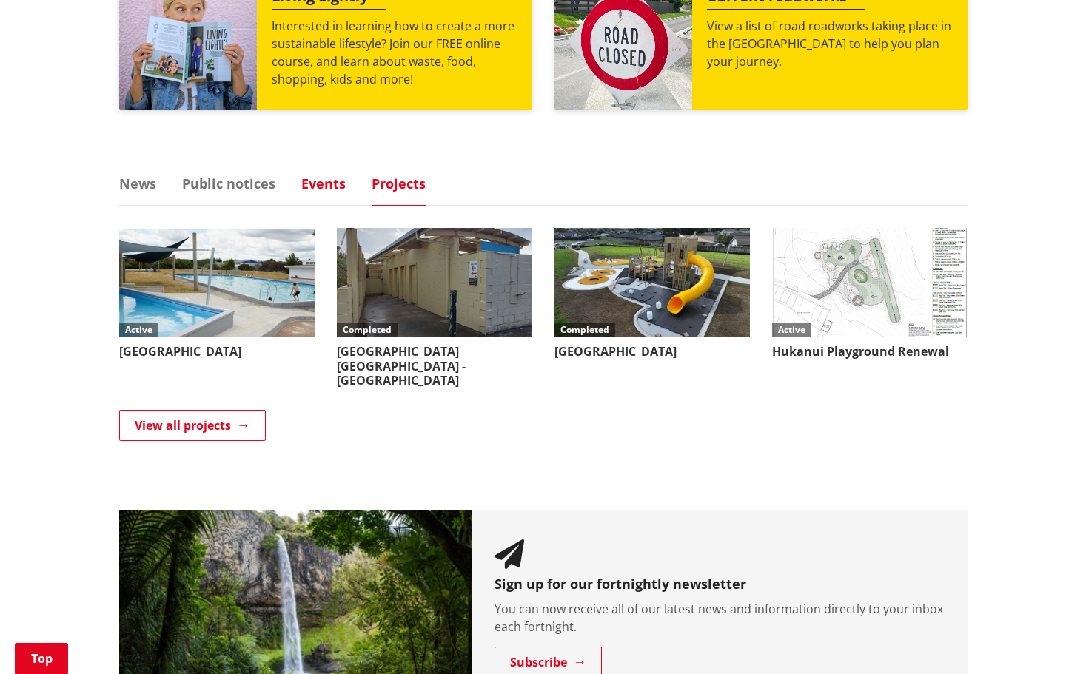
click at [323, 184] on link "Events" at bounding box center [323, 183] width 44 height 13
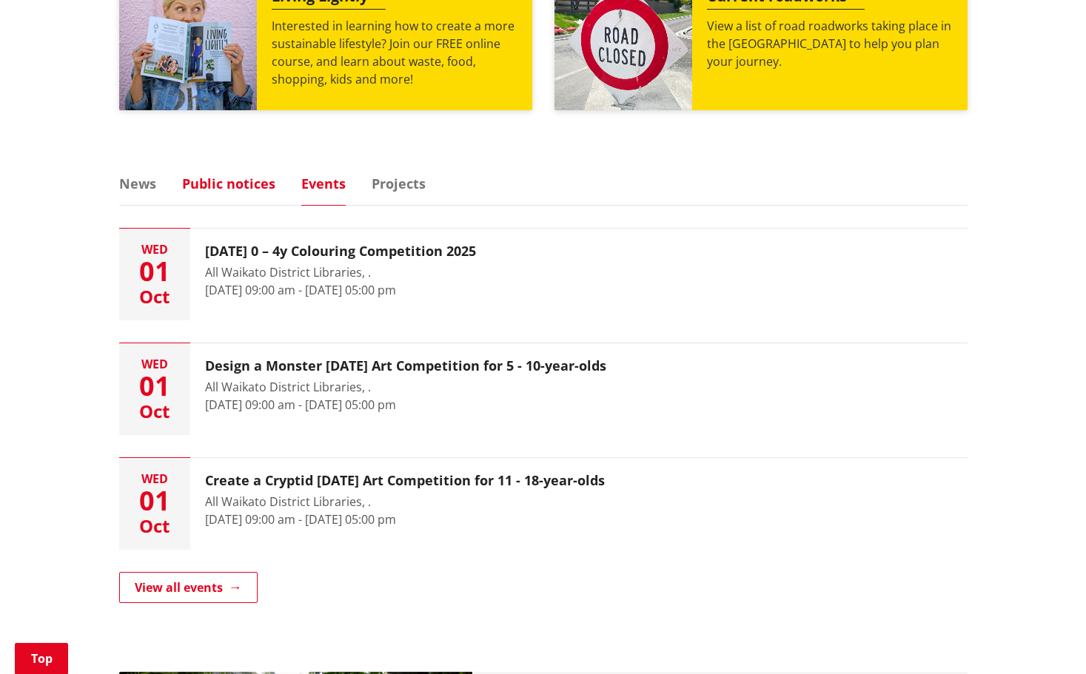
click at [238, 189] on link "Public notices" at bounding box center [228, 183] width 93 height 13
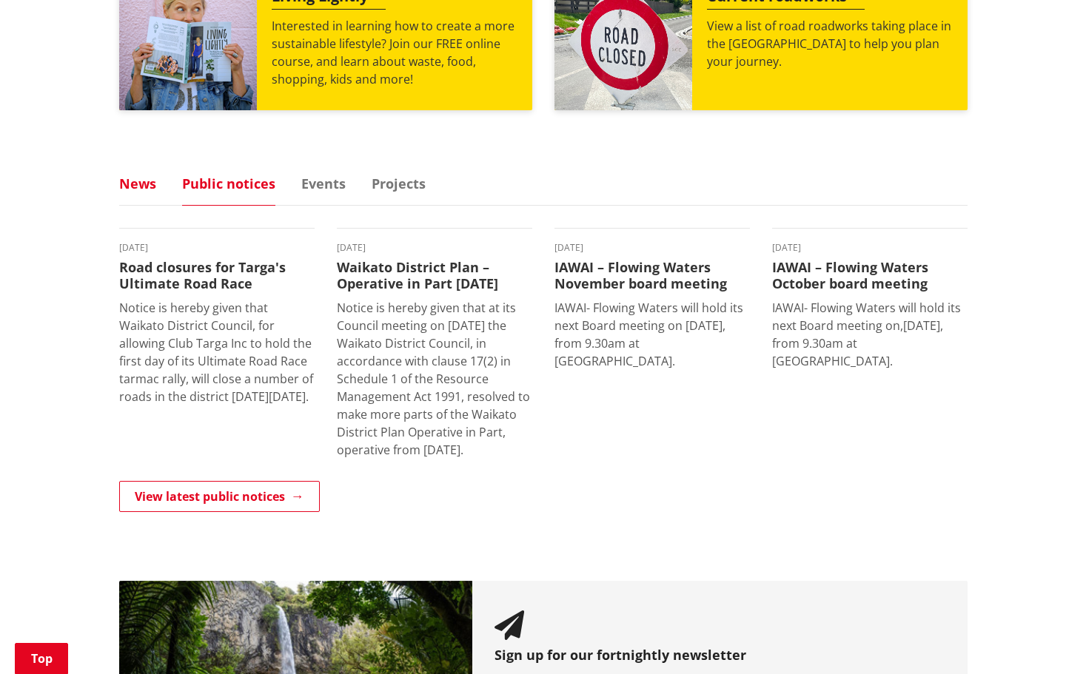
click at [141, 185] on link "News" at bounding box center [137, 183] width 37 height 13
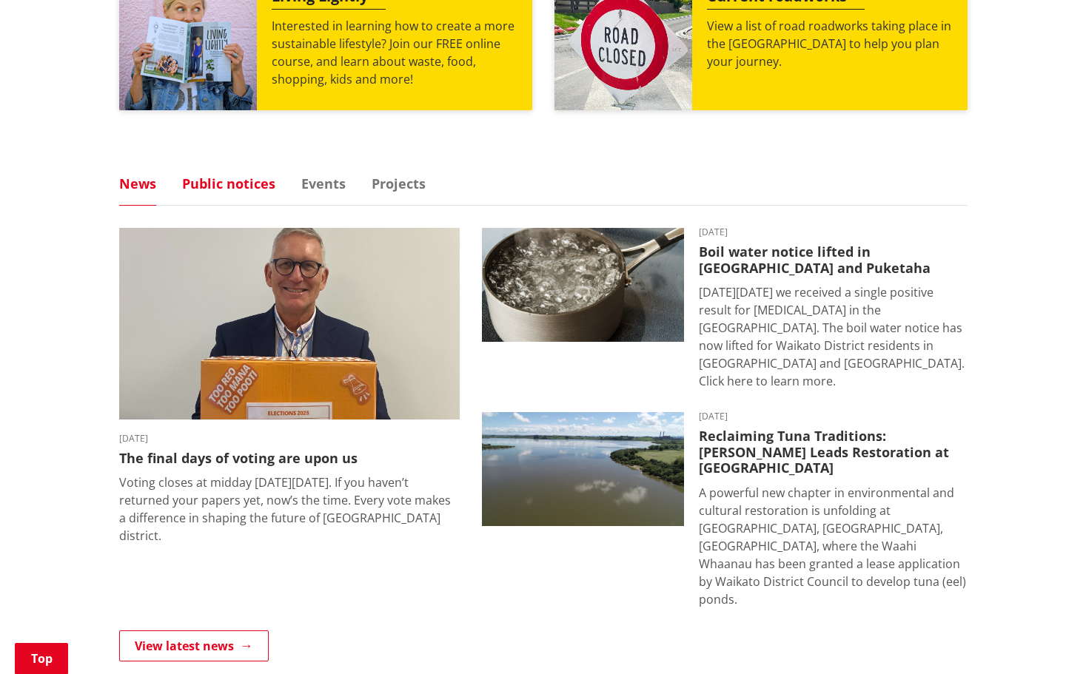
click at [230, 189] on link "Public notices" at bounding box center [228, 183] width 93 height 13
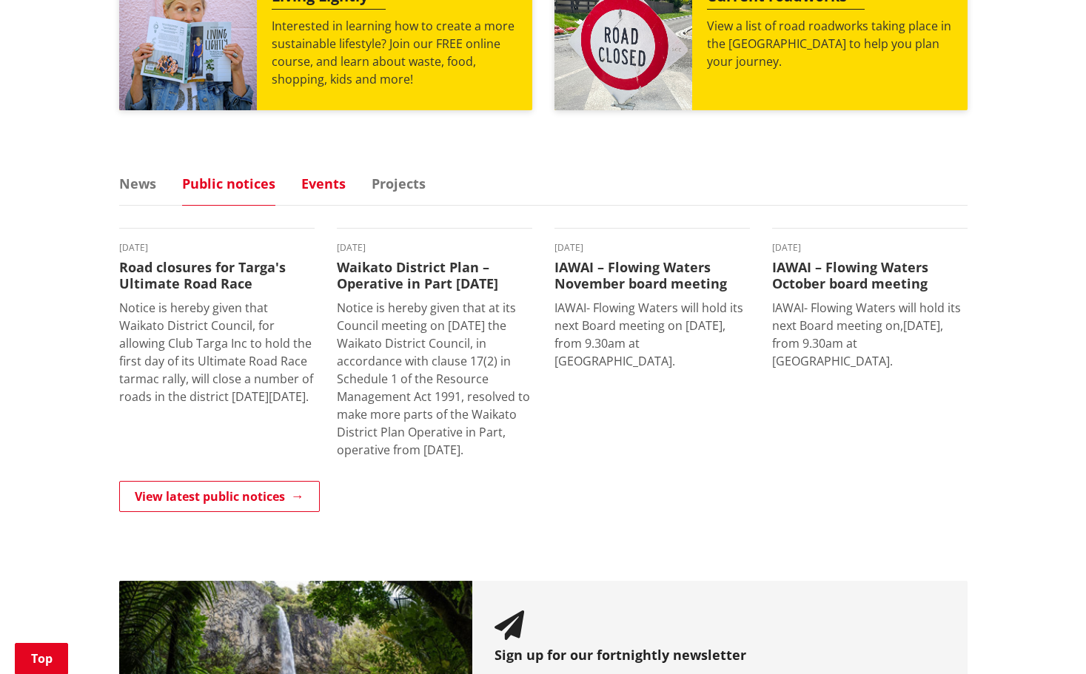
click at [329, 182] on link "Events" at bounding box center [323, 183] width 44 height 13
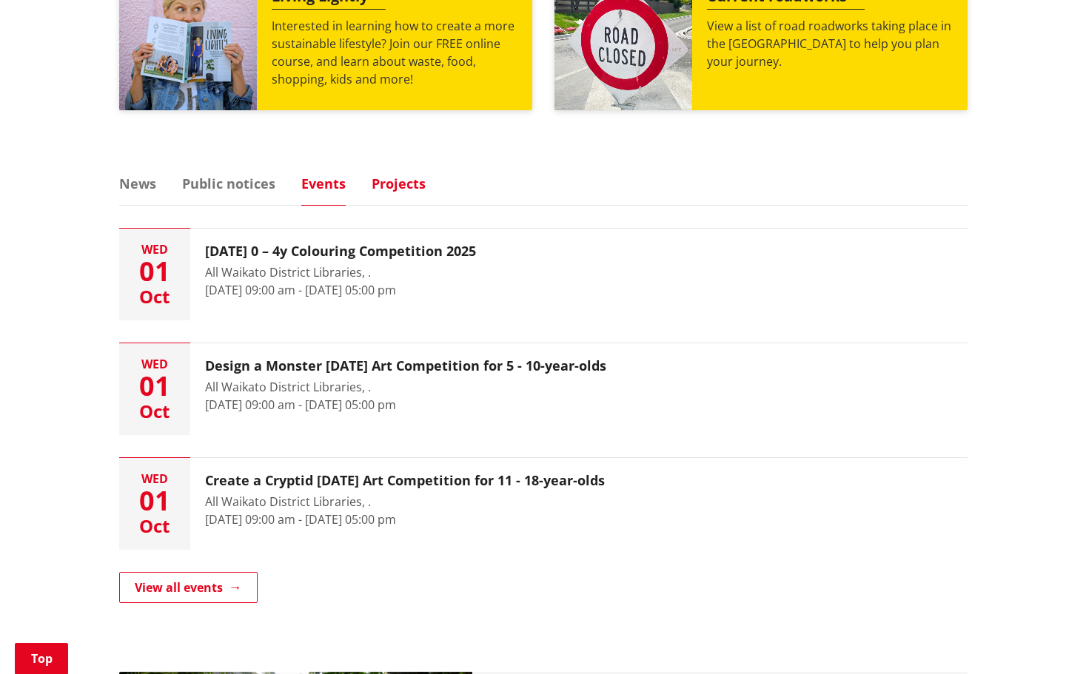
click at [403, 183] on link "Projects" at bounding box center [399, 183] width 54 height 13
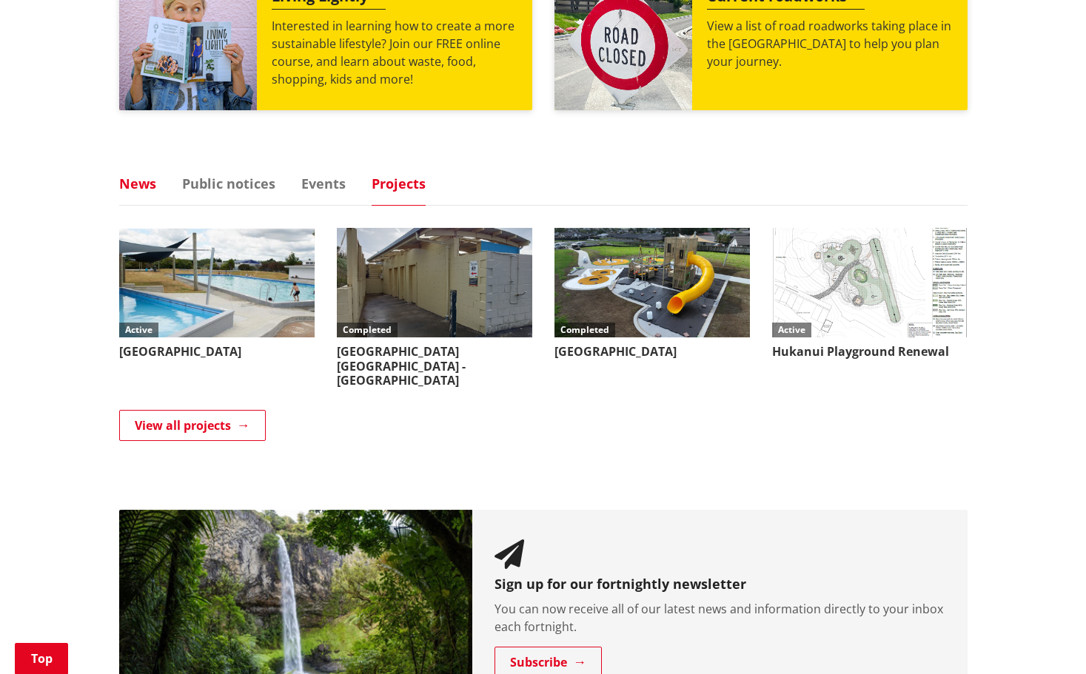
click at [143, 183] on link "News" at bounding box center [137, 183] width 37 height 13
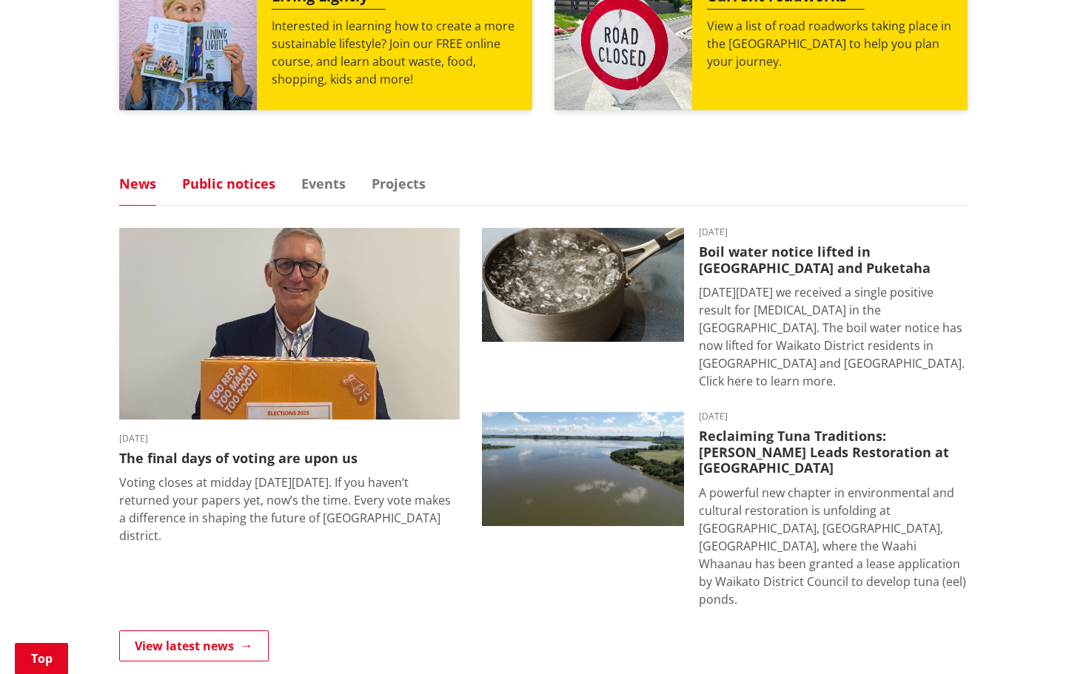
click at [227, 180] on link "Public notices" at bounding box center [228, 183] width 93 height 13
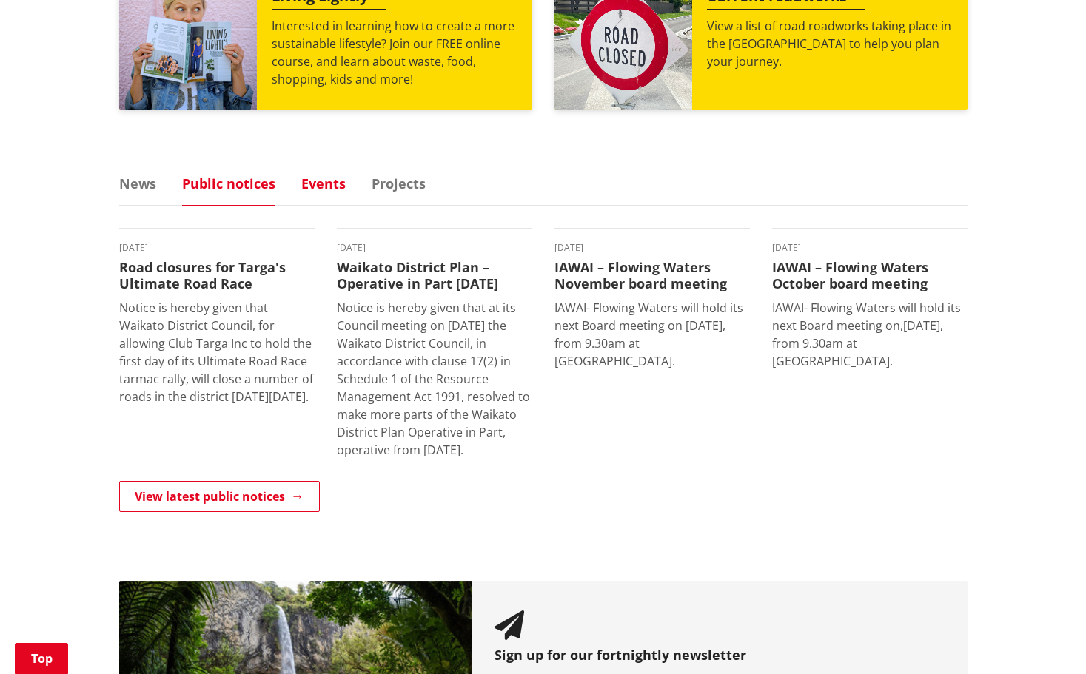
click at [325, 184] on link "Events" at bounding box center [323, 183] width 44 height 13
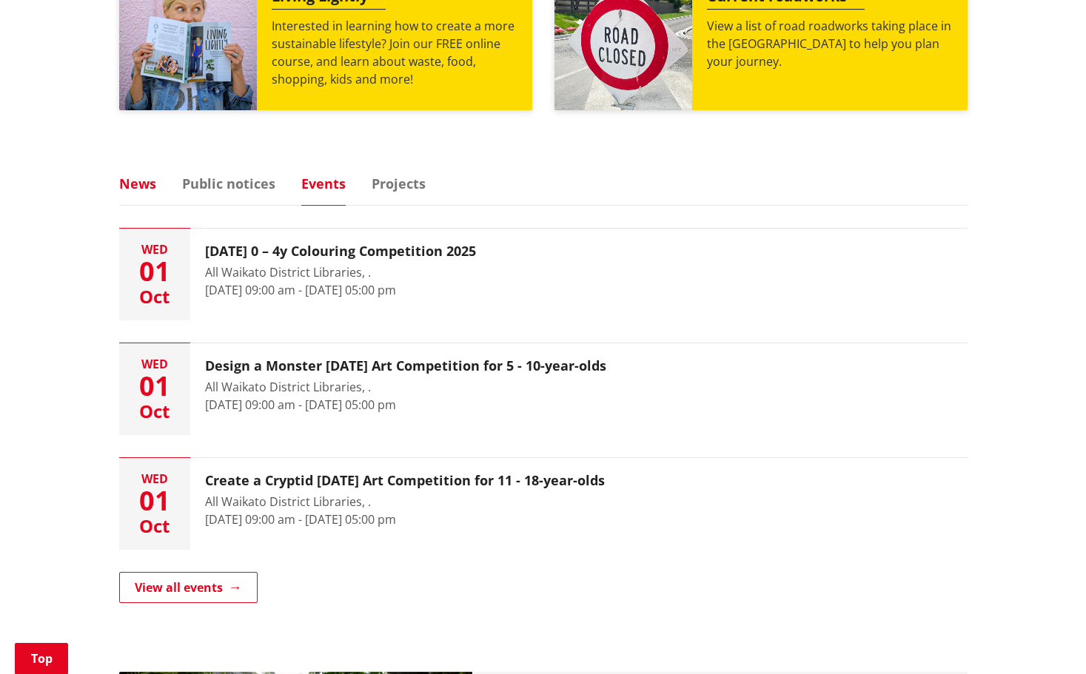
click at [140, 181] on link "News" at bounding box center [137, 183] width 37 height 13
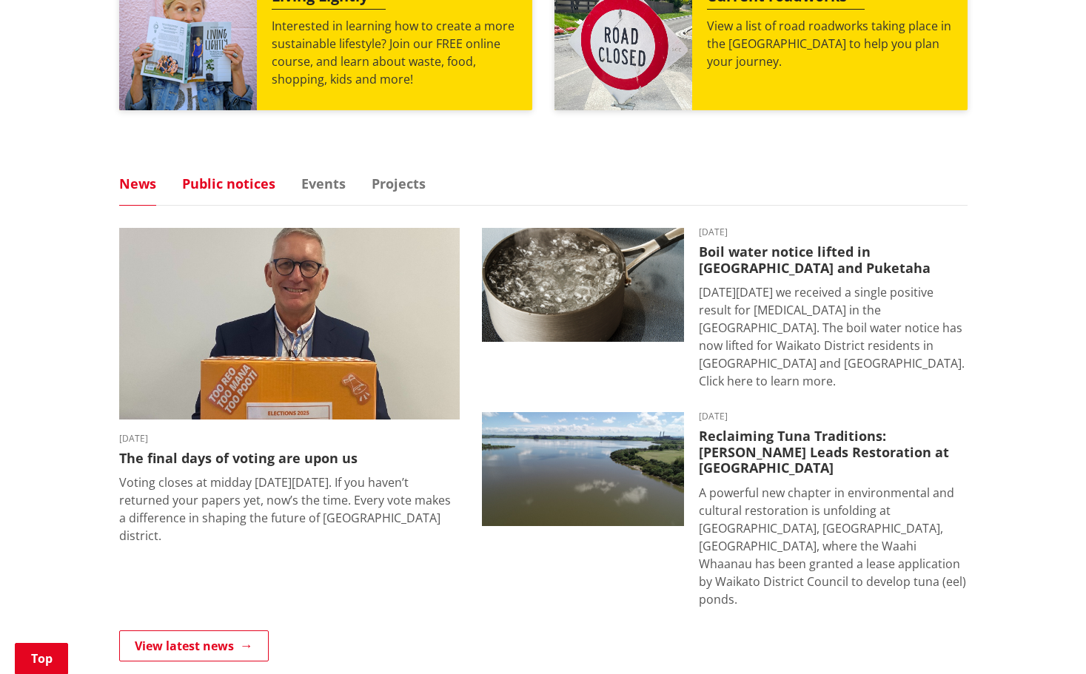
click at [219, 184] on link "Public notices" at bounding box center [228, 183] width 93 height 13
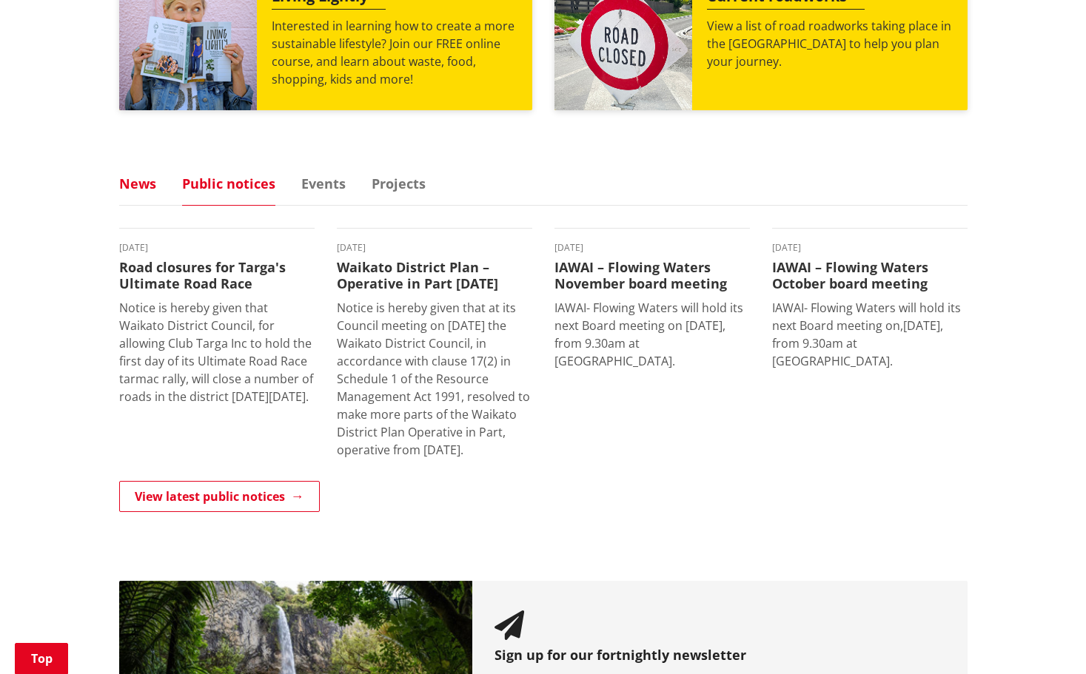
click at [132, 180] on link "News" at bounding box center [137, 183] width 37 height 13
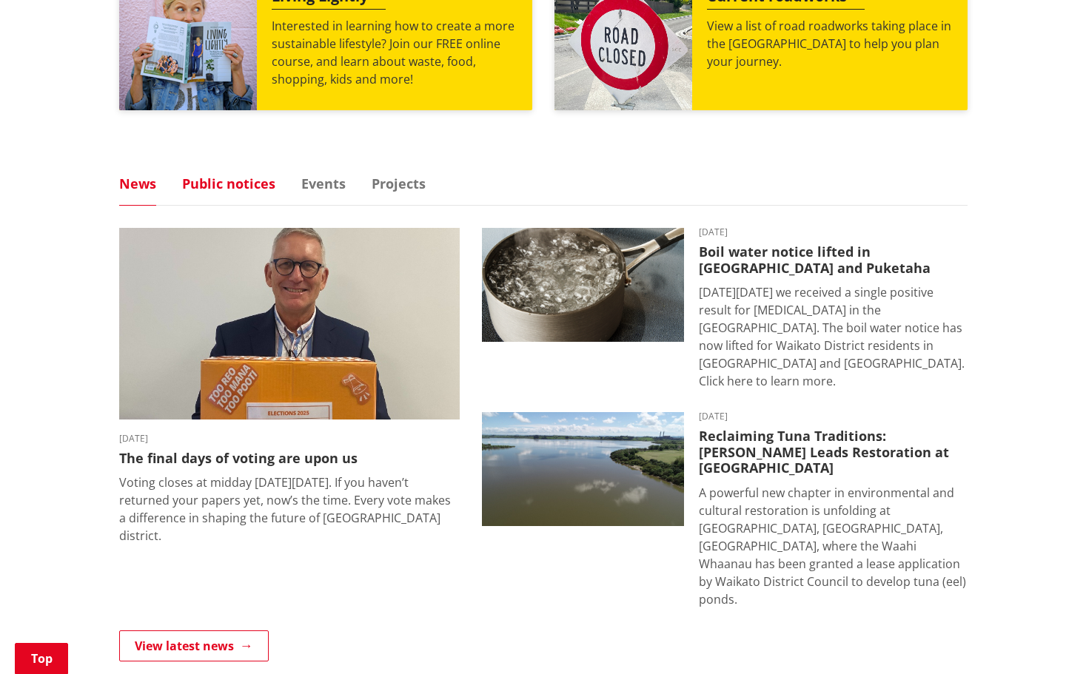
click at [240, 186] on link "Public notices" at bounding box center [228, 183] width 93 height 13
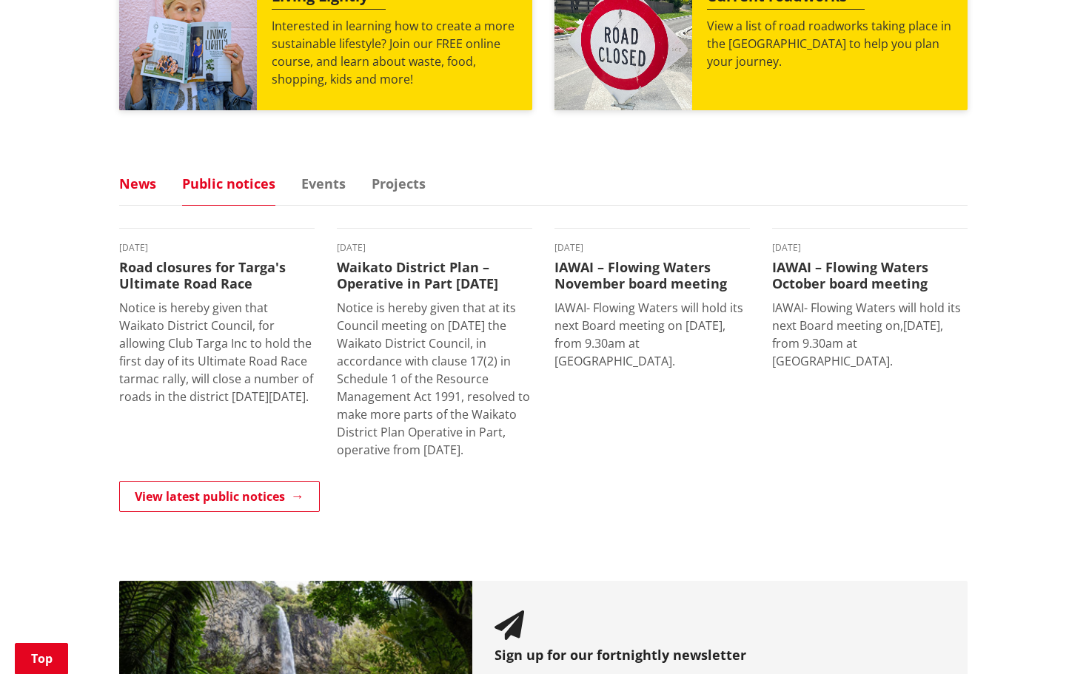
click at [137, 181] on link "News" at bounding box center [137, 183] width 37 height 13
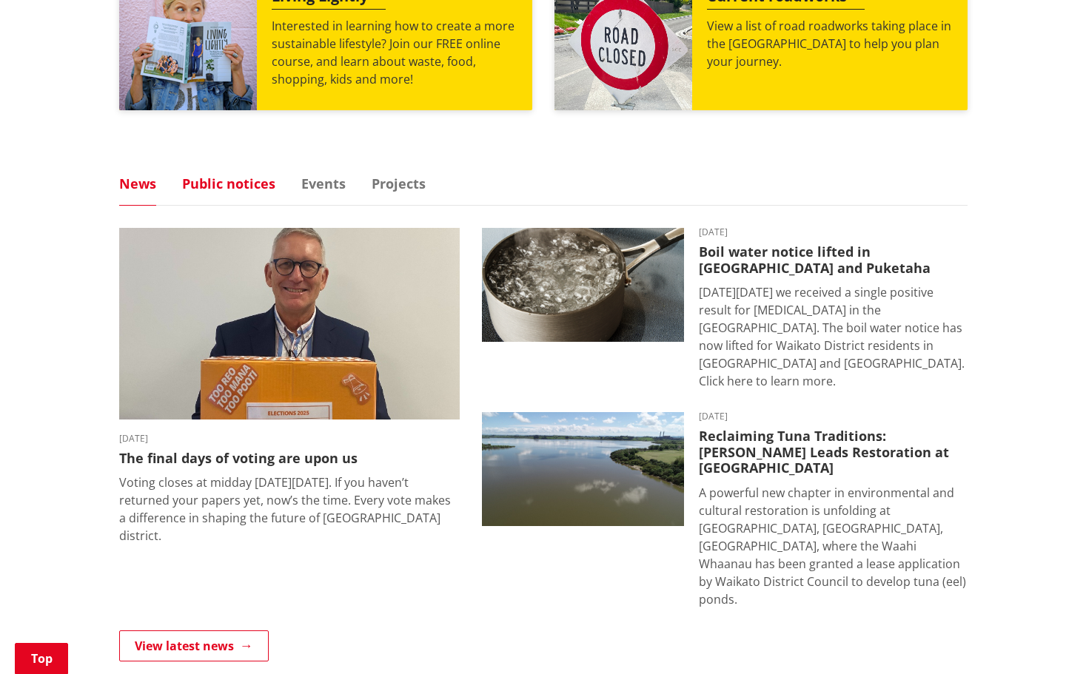
click at [227, 184] on link "Public notices" at bounding box center [228, 183] width 93 height 13
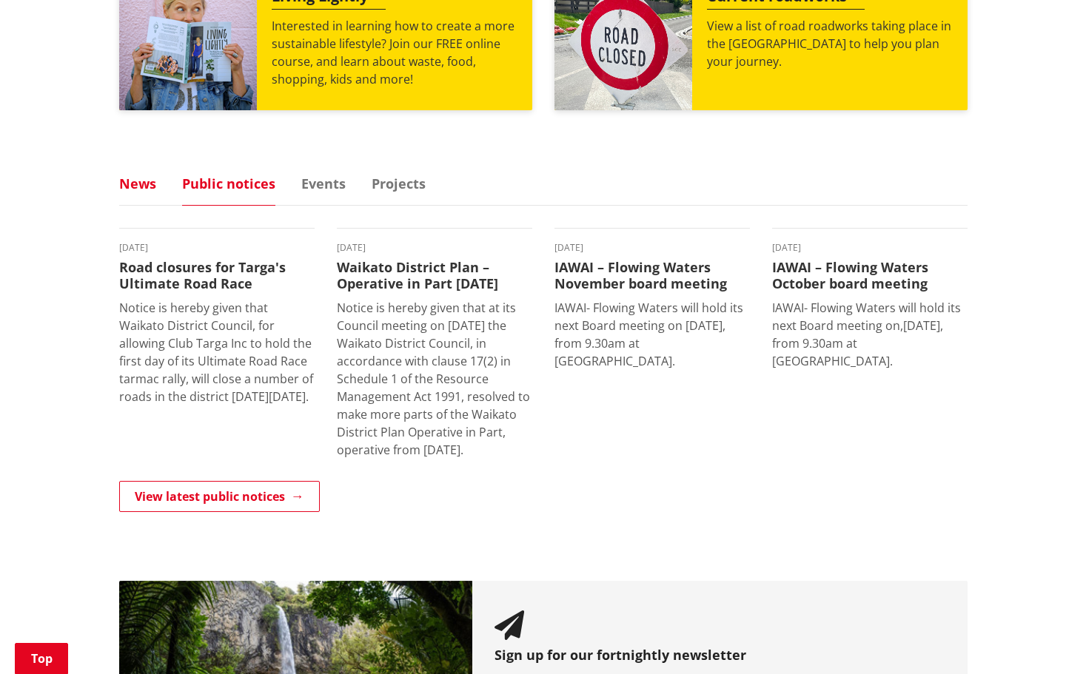
click at [135, 184] on link "News" at bounding box center [137, 183] width 37 height 13
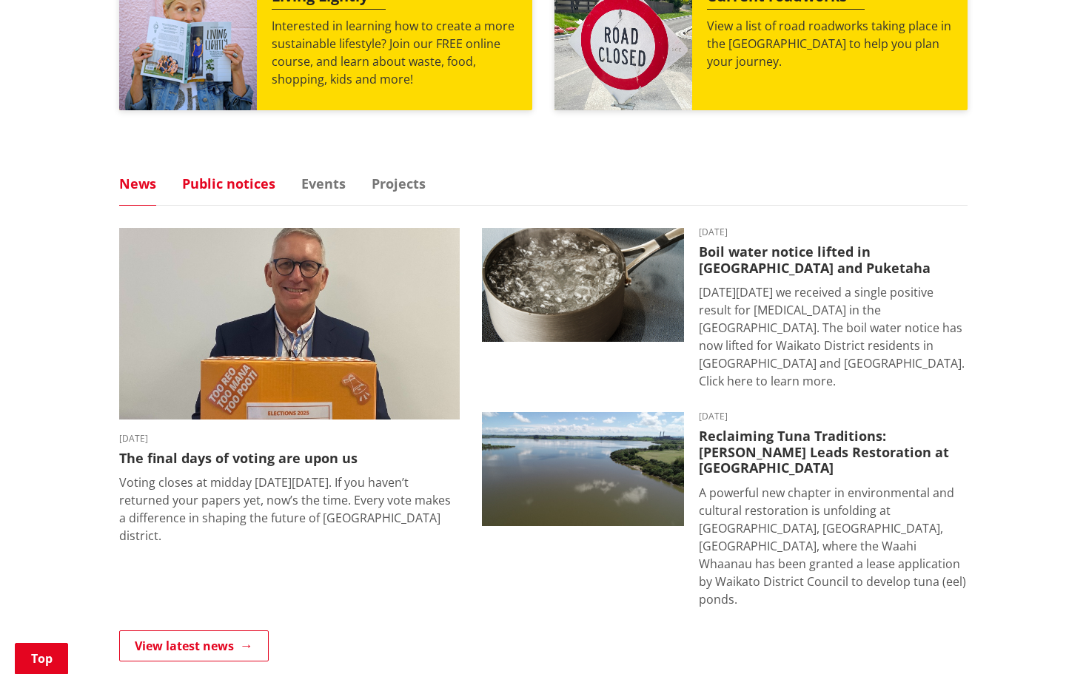
click at [221, 187] on link "Public notices" at bounding box center [228, 183] width 93 height 13
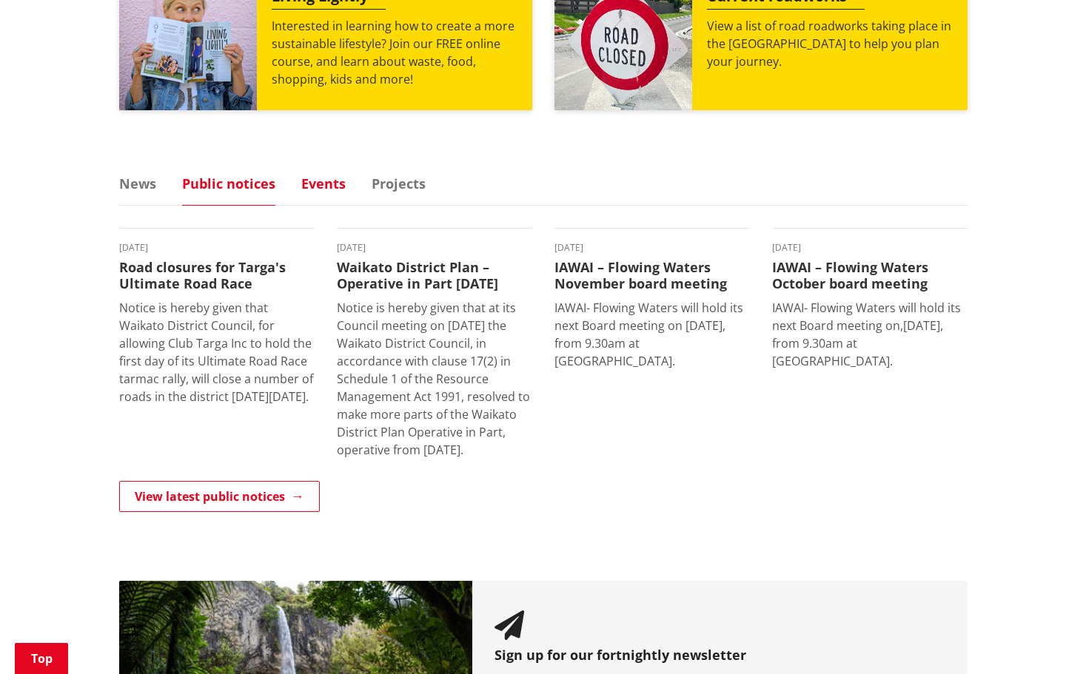
click at [326, 181] on link "Events" at bounding box center [323, 183] width 44 height 13
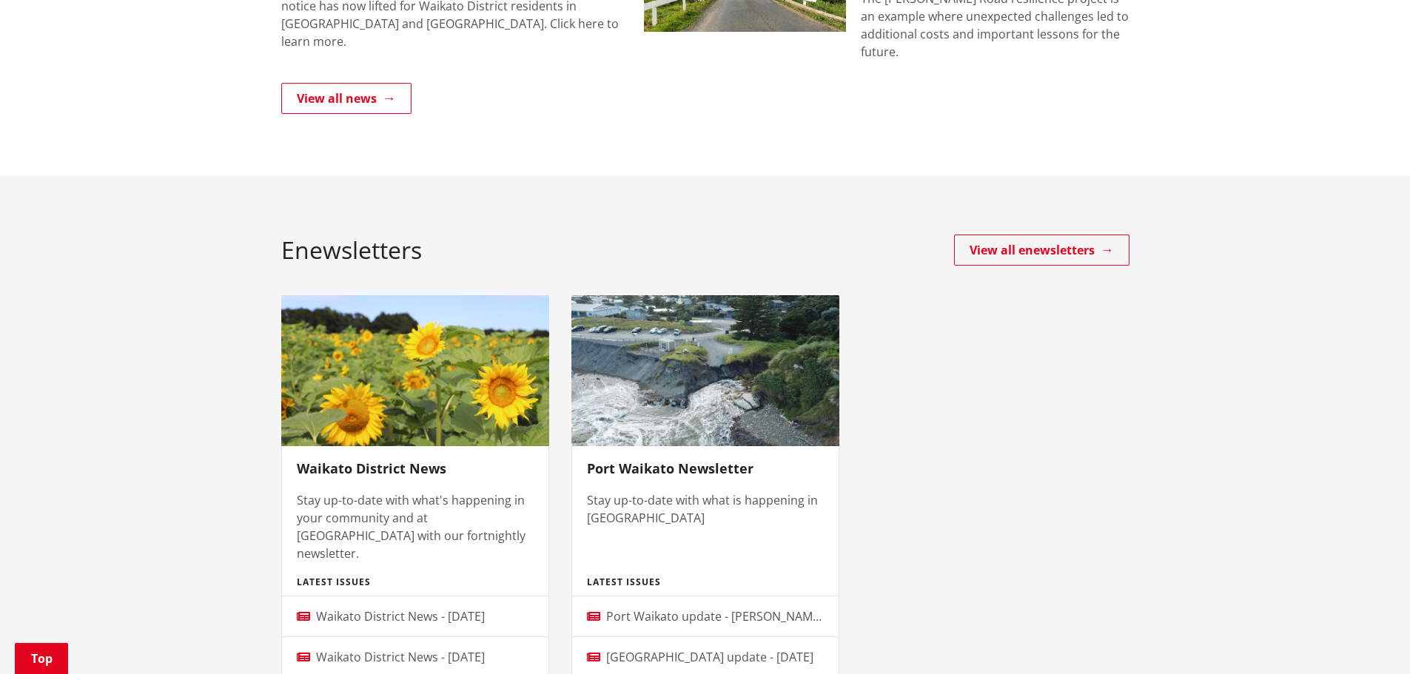
scroll to position [888, 0]
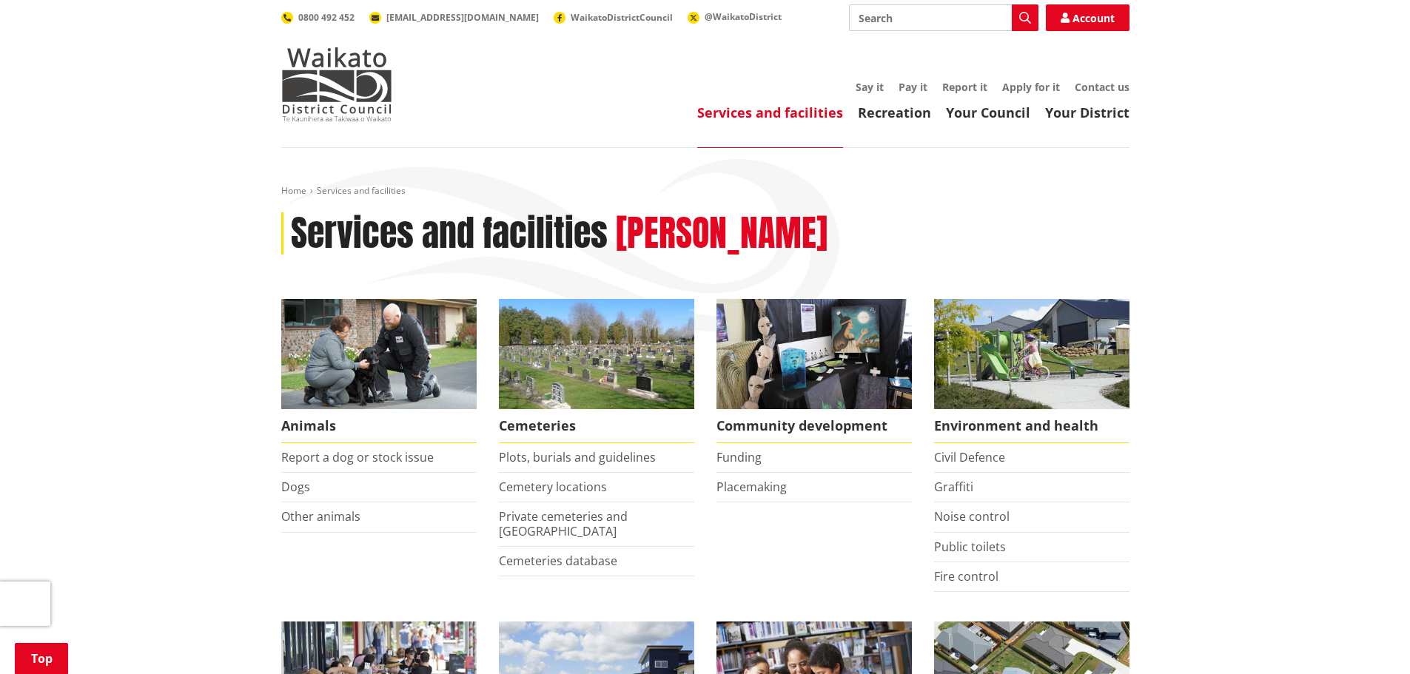
scroll to position [518, 0]
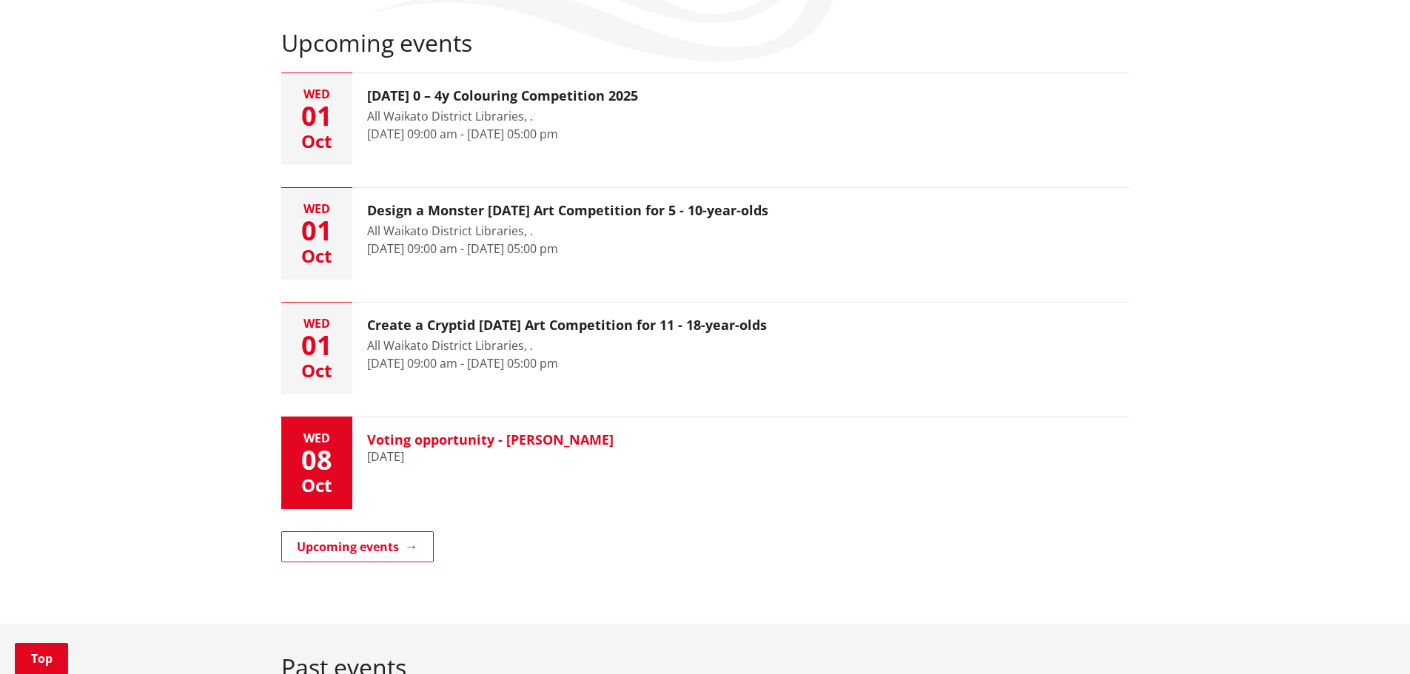
scroll to position [296, 0]
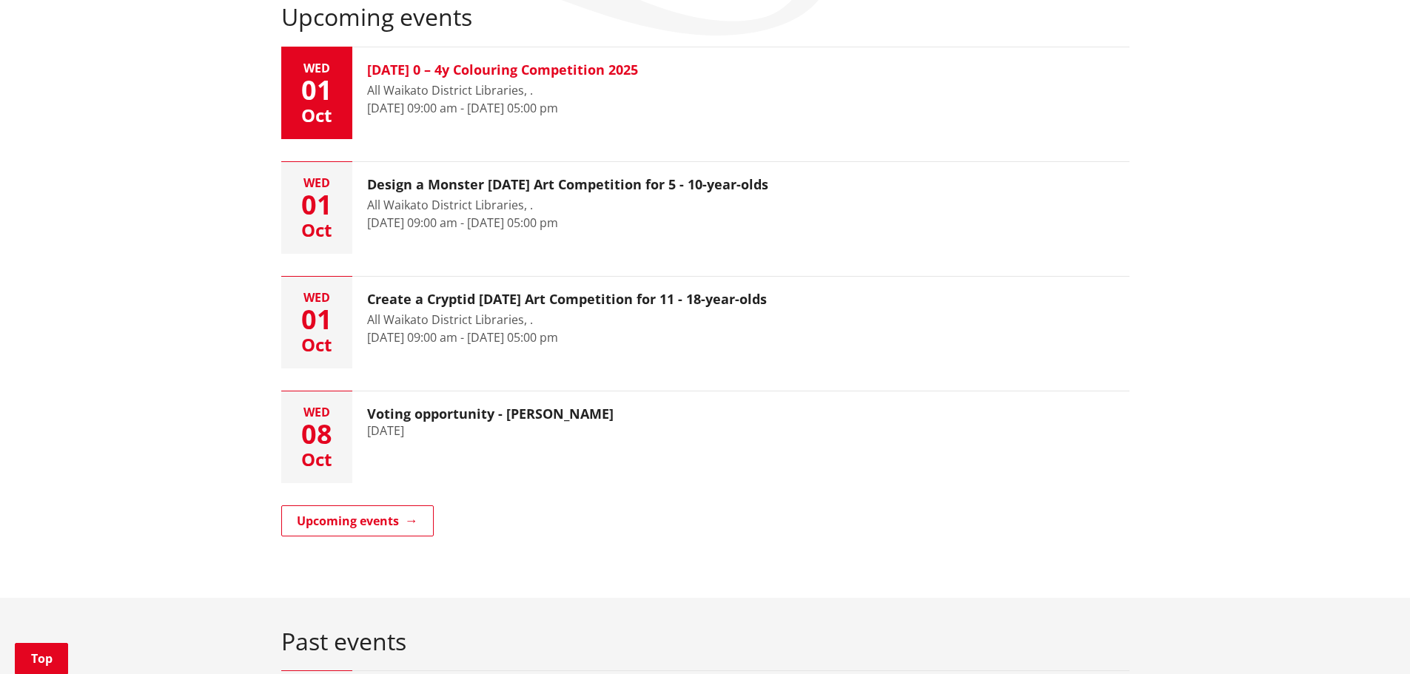
click at [326, 124] on div "Oct" at bounding box center [316, 116] width 71 height 18
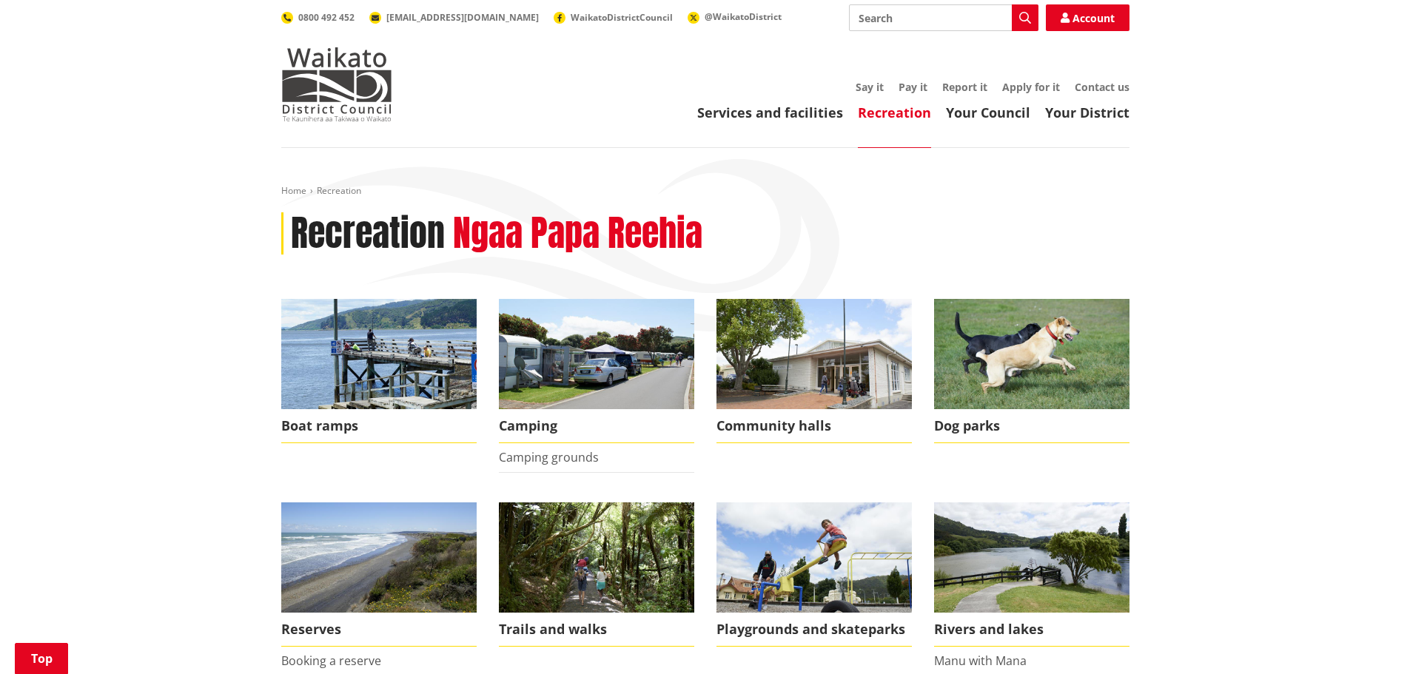
scroll to position [444, 0]
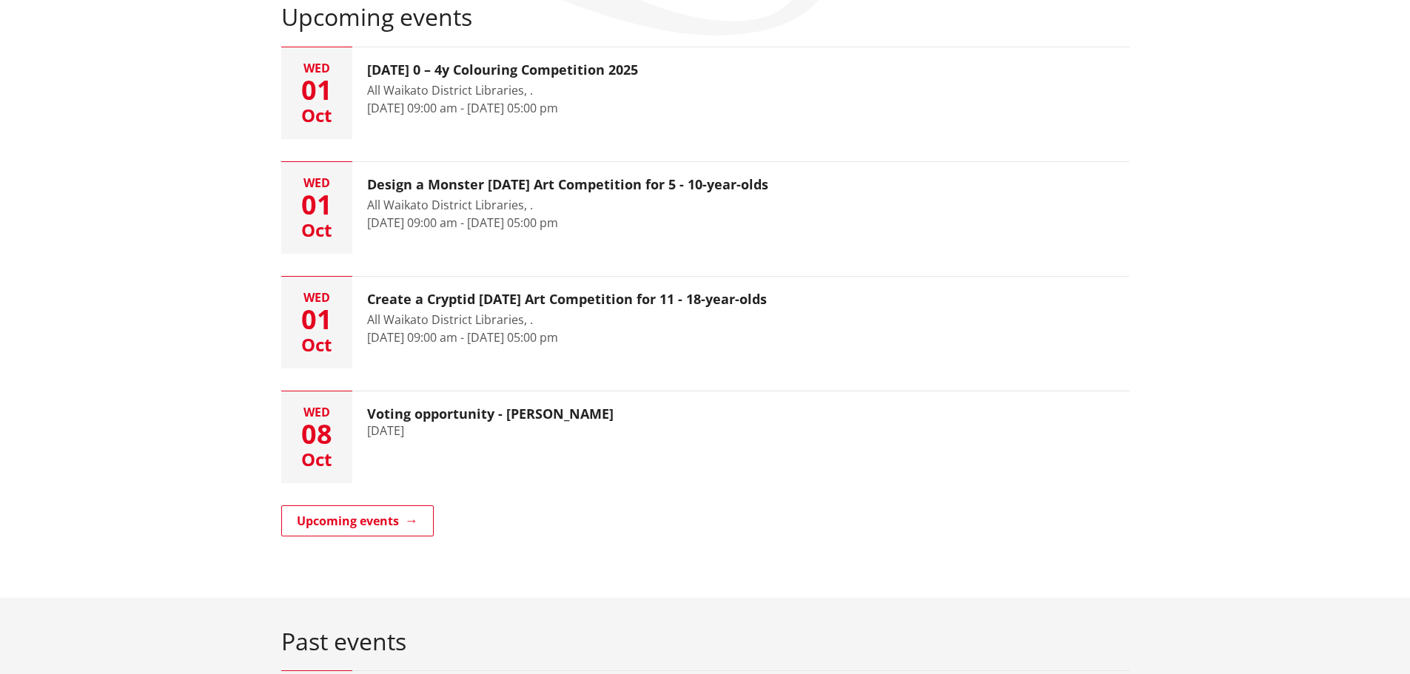
scroll to position [296, 0]
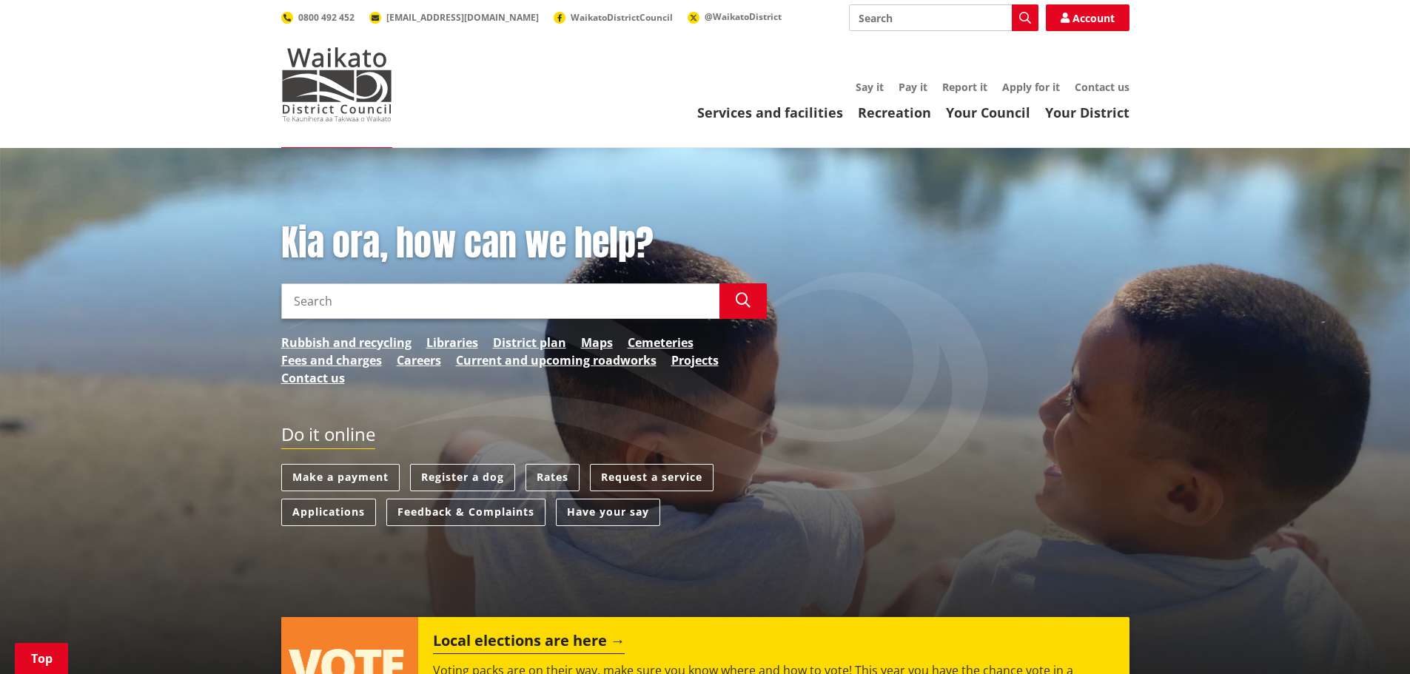
scroll to position [592, 0]
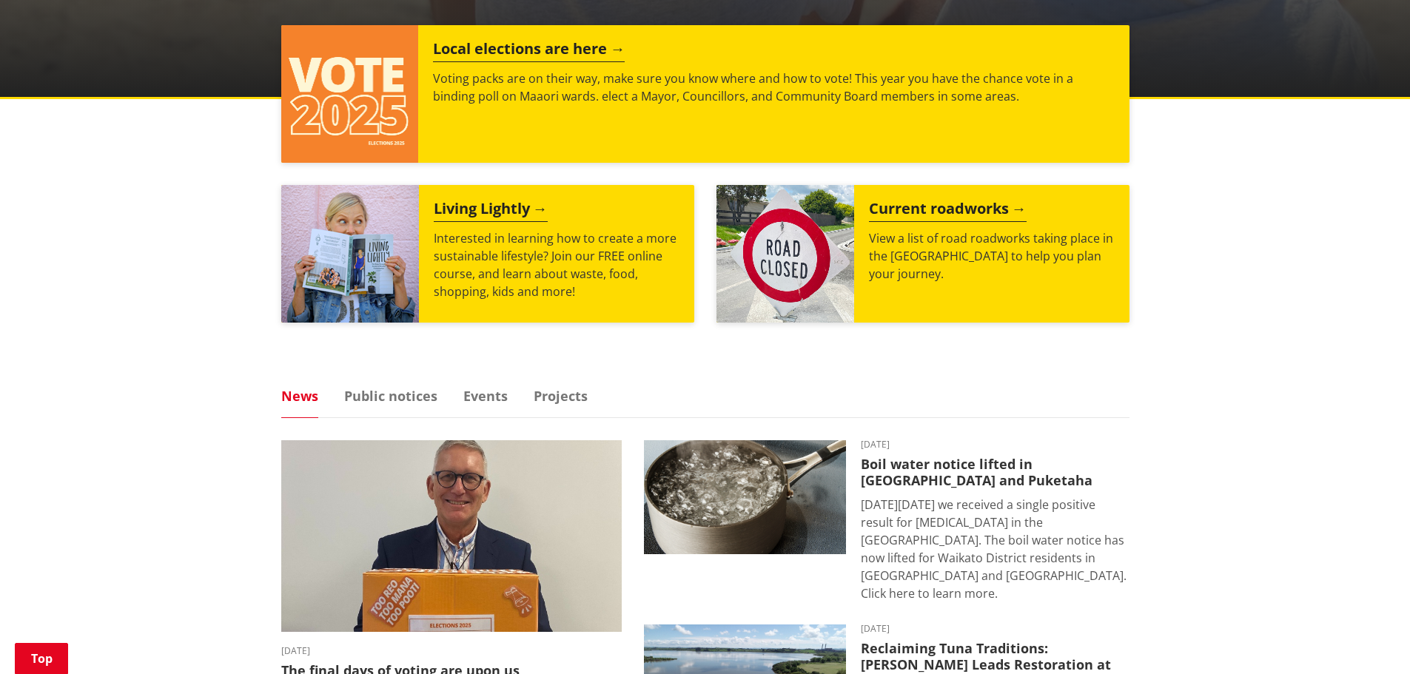
click at [589, 392] on ul "News Public notices Events Projects" at bounding box center [705, 403] width 848 height 29
click at [580, 398] on link "Projects" at bounding box center [561, 395] width 54 height 13
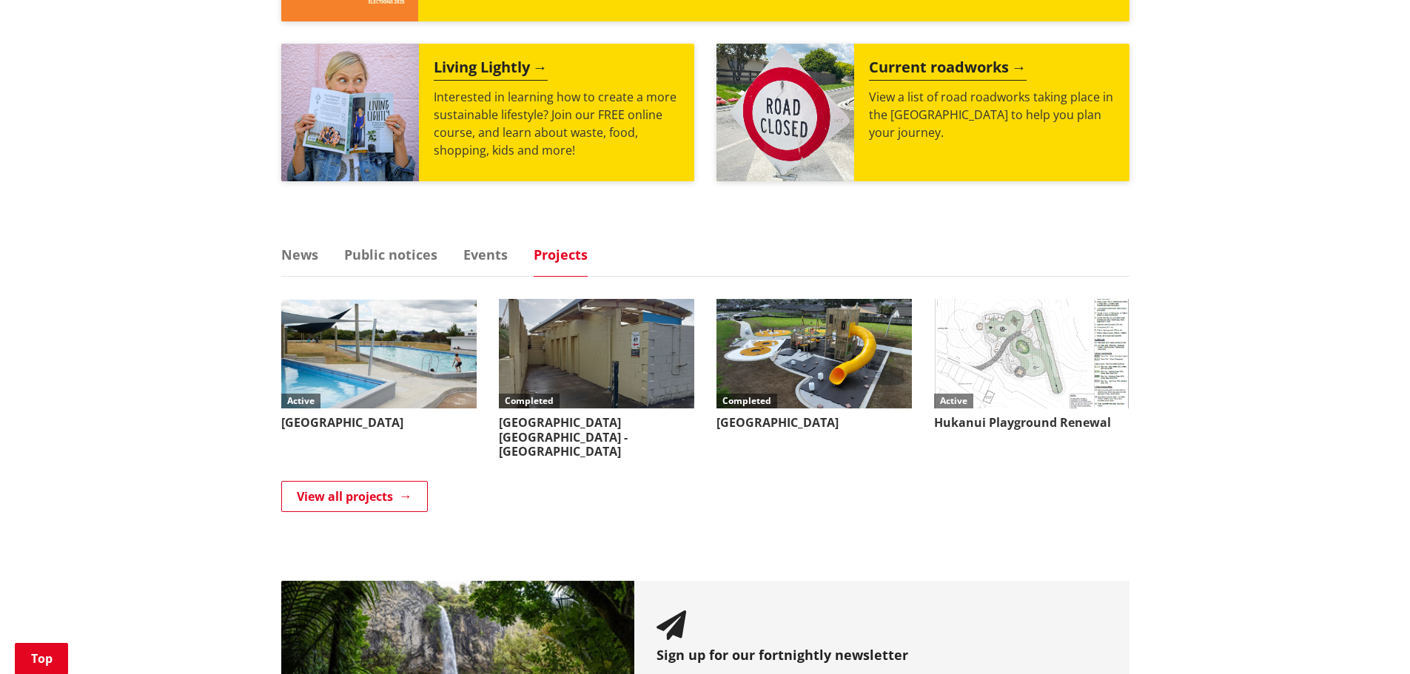
scroll to position [740, 0]
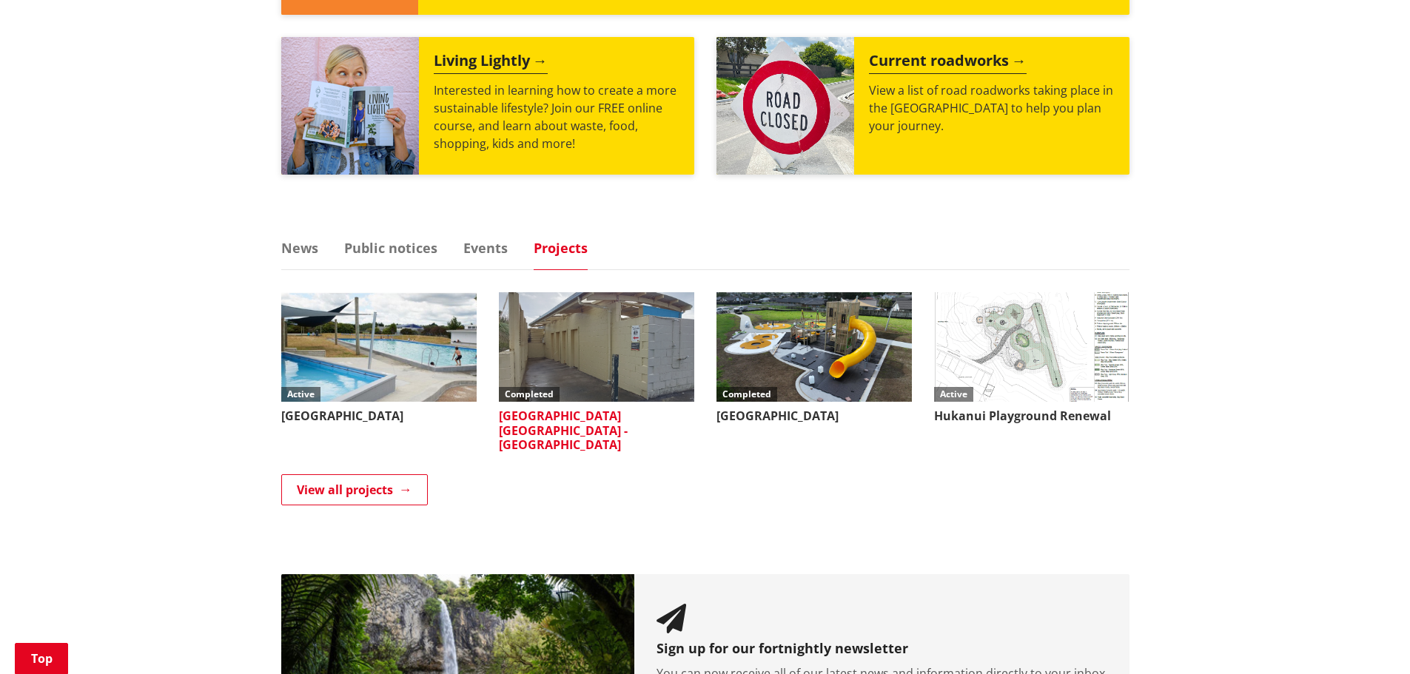
click at [551, 359] on img at bounding box center [596, 347] width 195 height 110
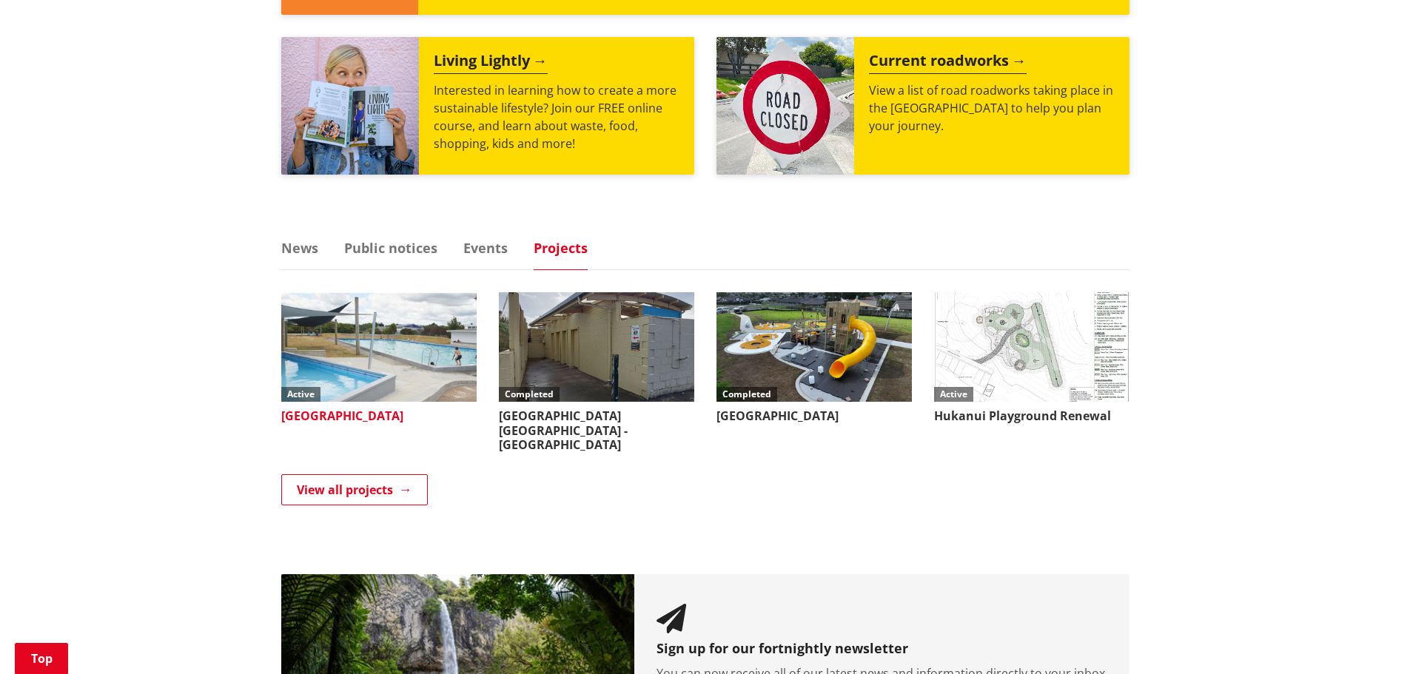
click at [385, 349] on img at bounding box center [378, 347] width 195 height 110
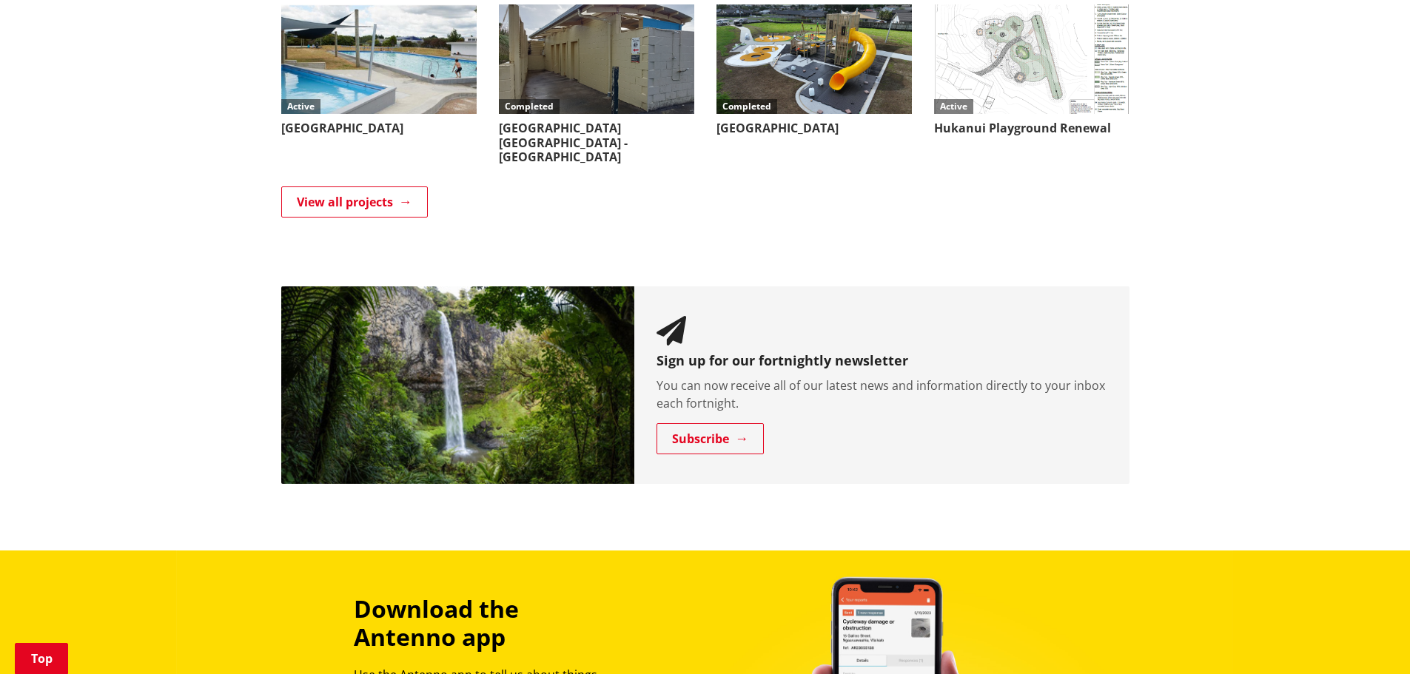
scroll to position [1036, 0]
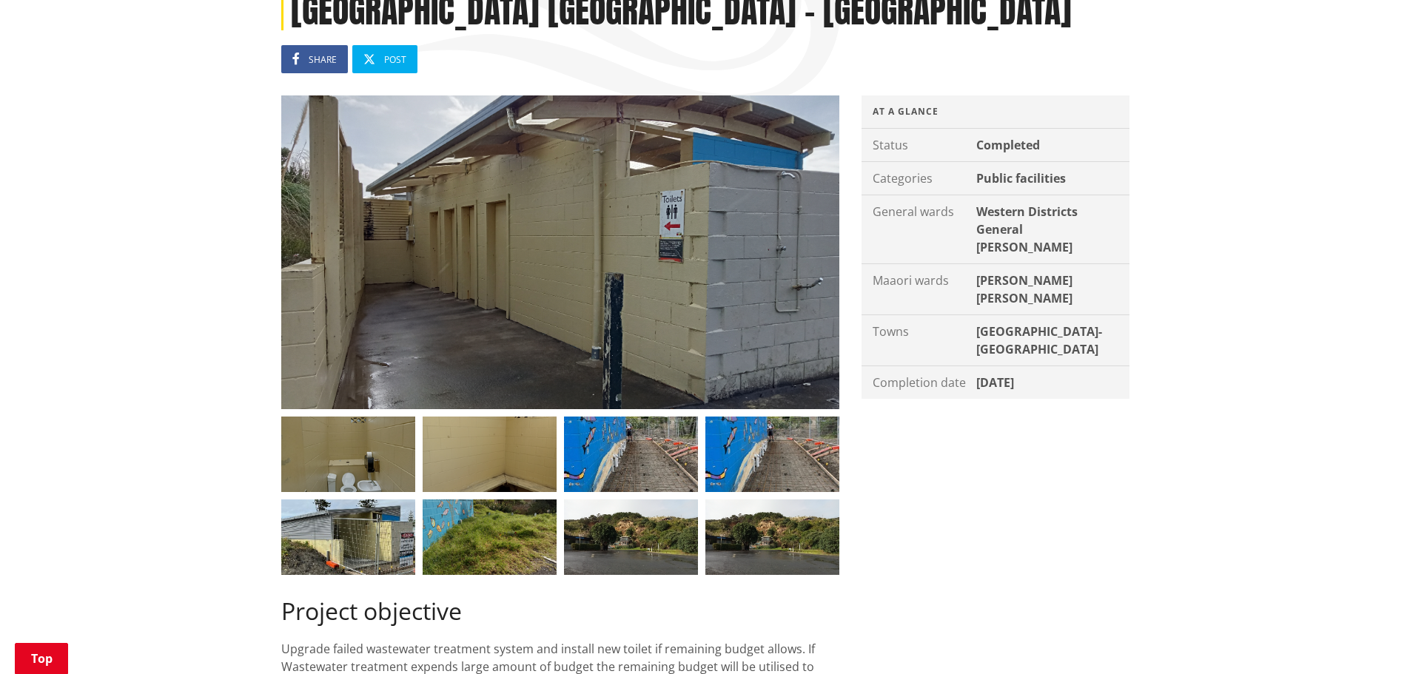
scroll to position [222, 0]
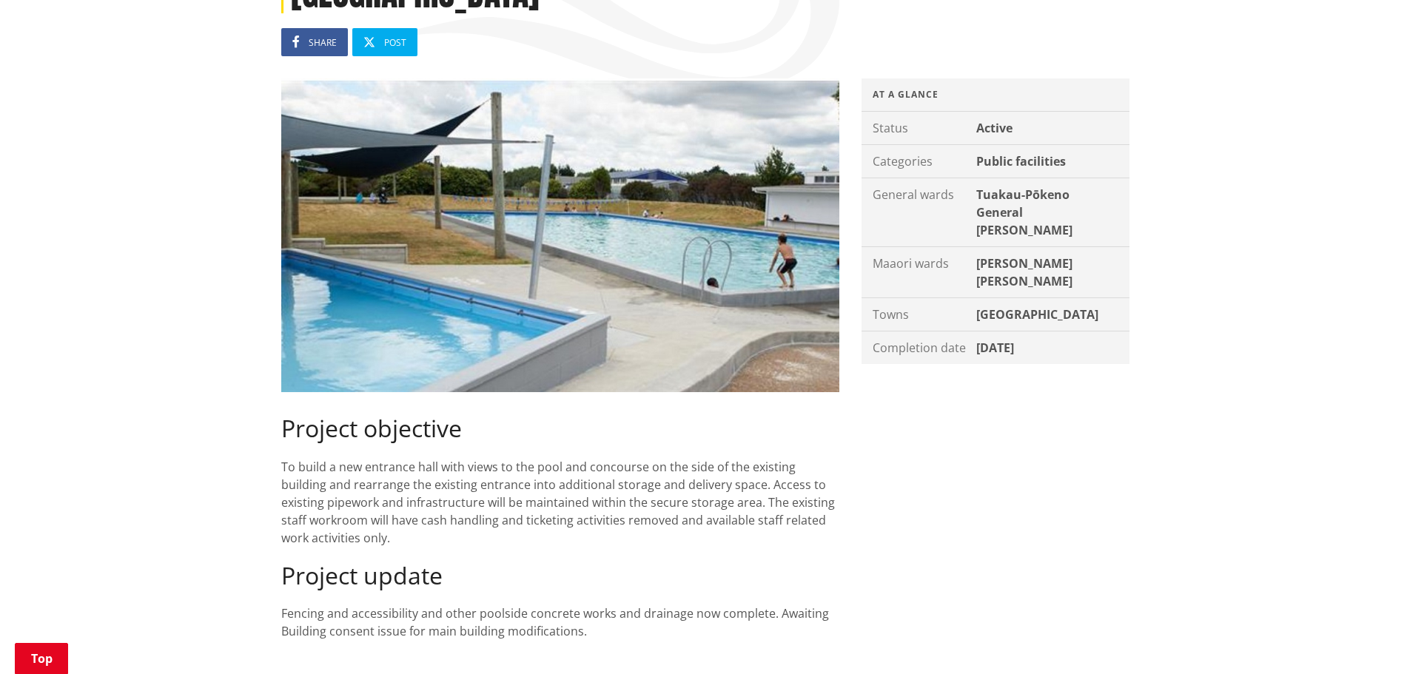
scroll to position [444, 0]
